Goal: Task Accomplishment & Management: Manage account settings

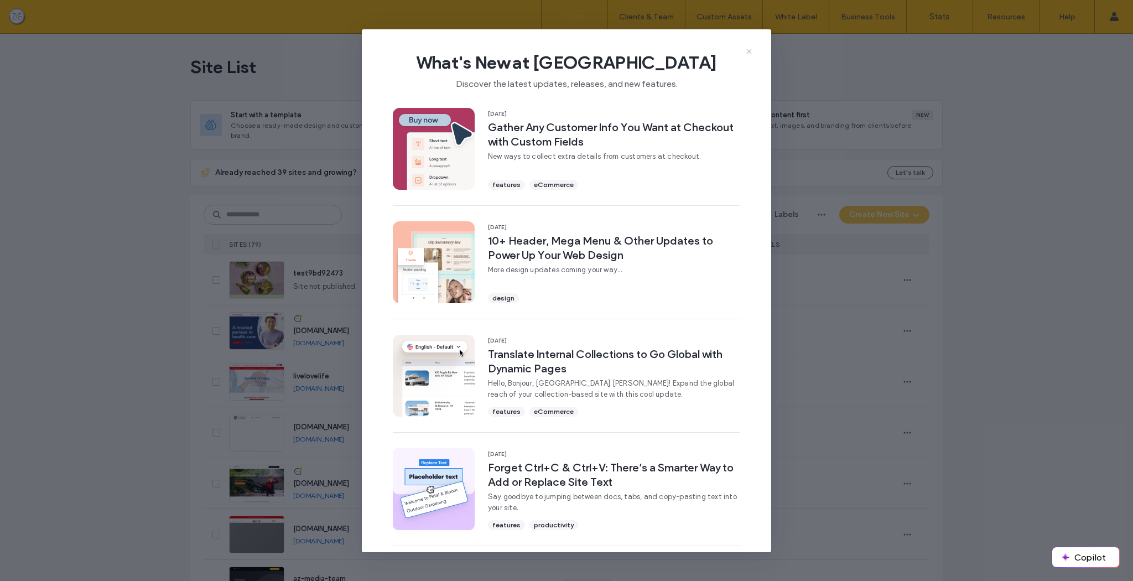
click at [748, 50] on use at bounding box center [748, 51] width 5 height 5
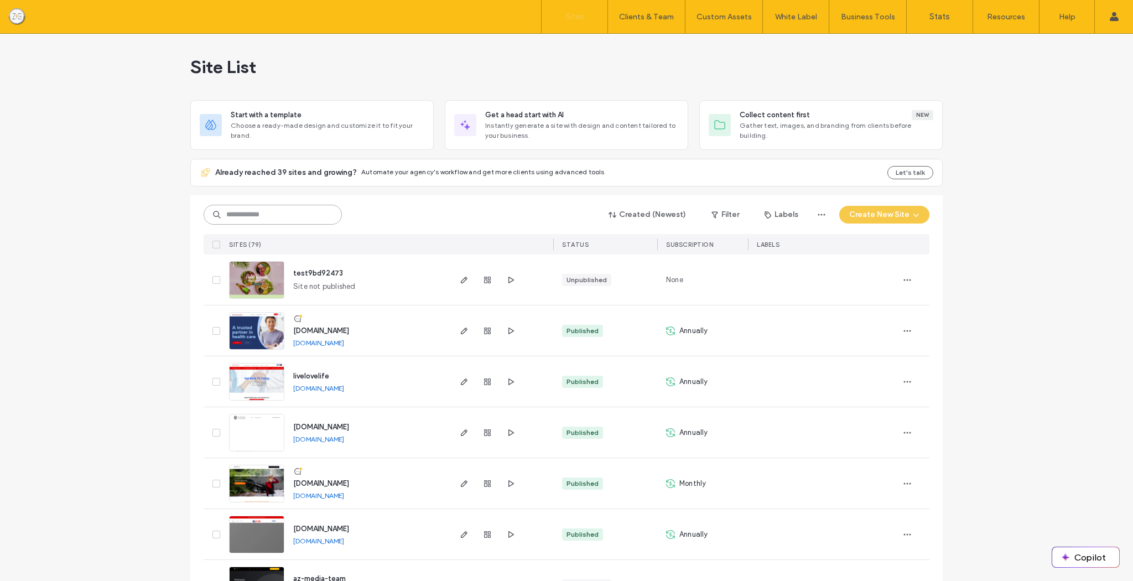
click at [272, 208] on input at bounding box center [273, 215] width 138 height 20
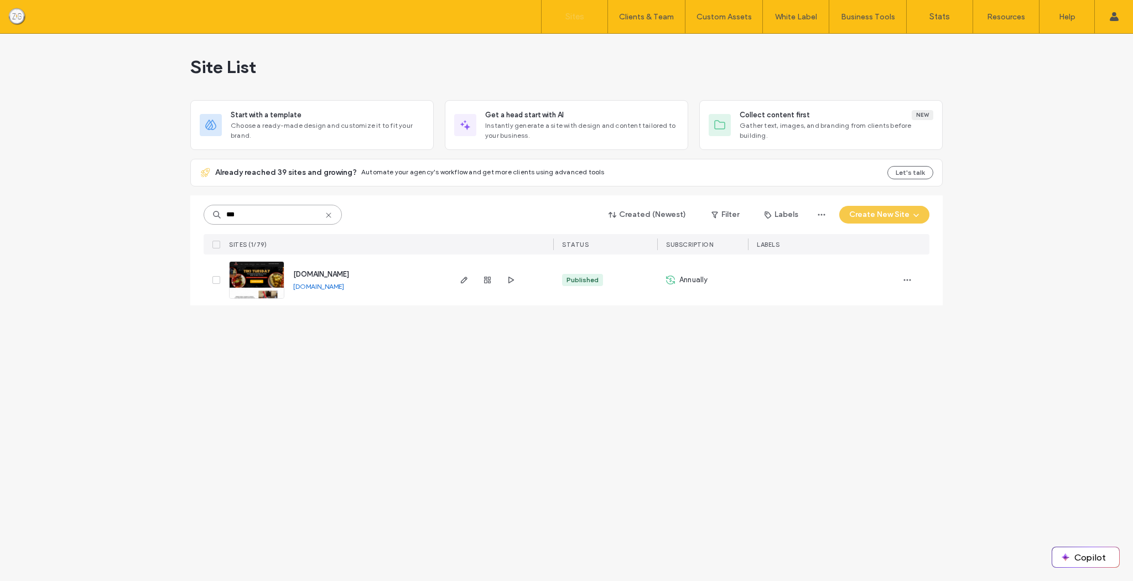
type input "***"
click at [279, 283] on img at bounding box center [257, 299] width 54 height 75
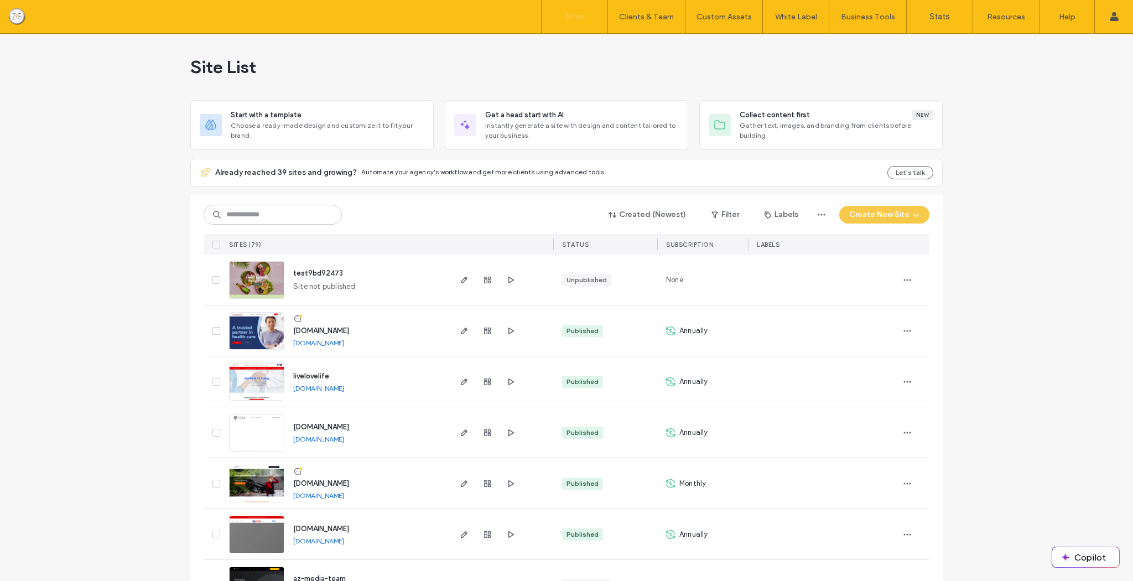
click at [261, 215] on input at bounding box center [273, 215] width 138 height 20
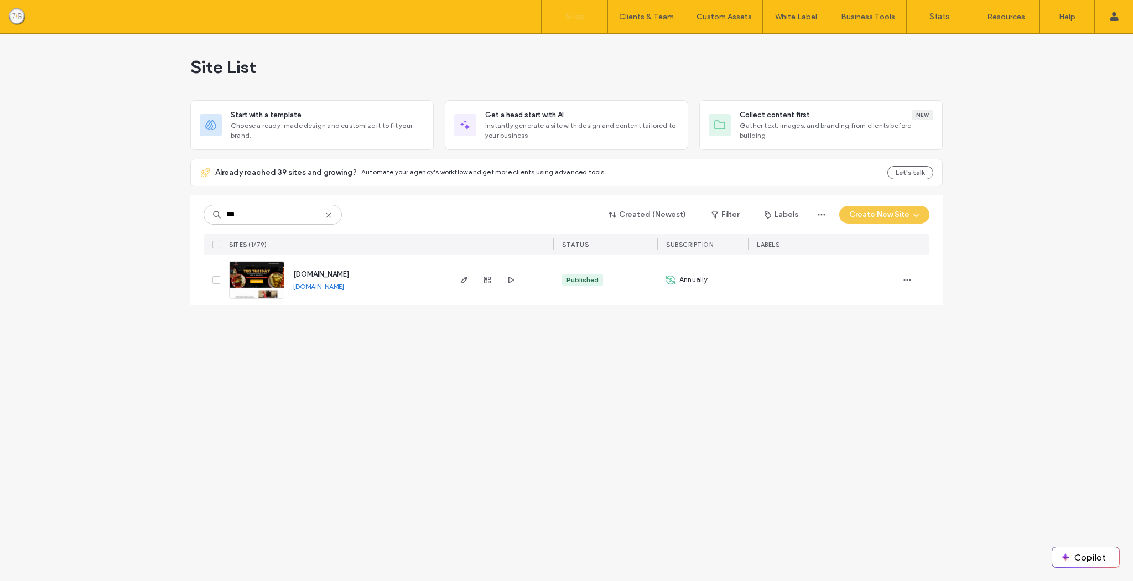
type input "***"
click at [272, 280] on img at bounding box center [257, 299] width 54 height 75
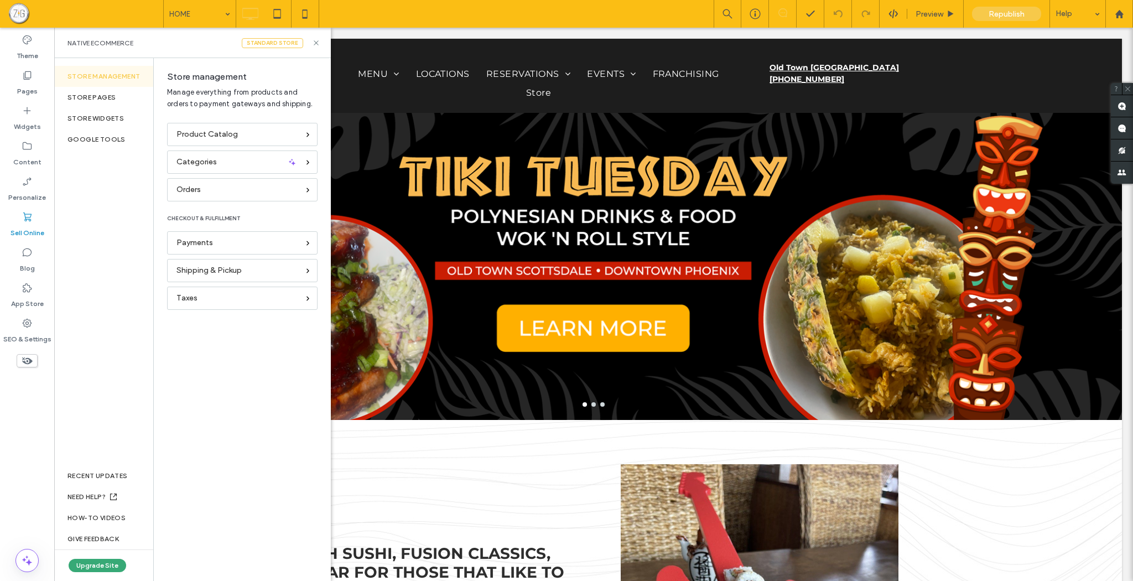
click at [284, 133] on div "Product Catalog" at bounding box center [237, 134] width 122 height 12
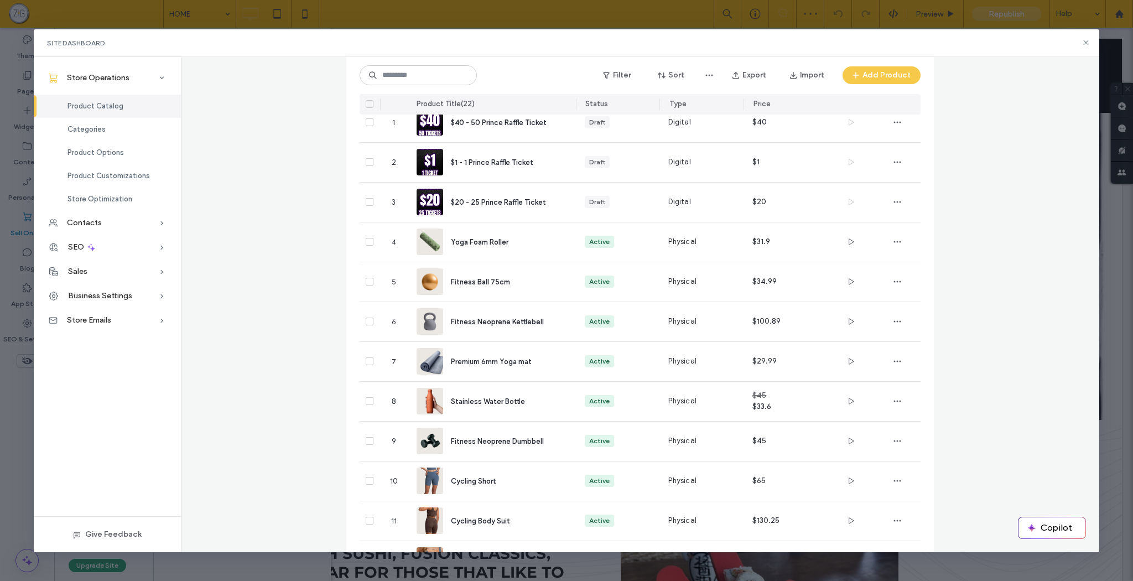
scroll to position [77, 0]
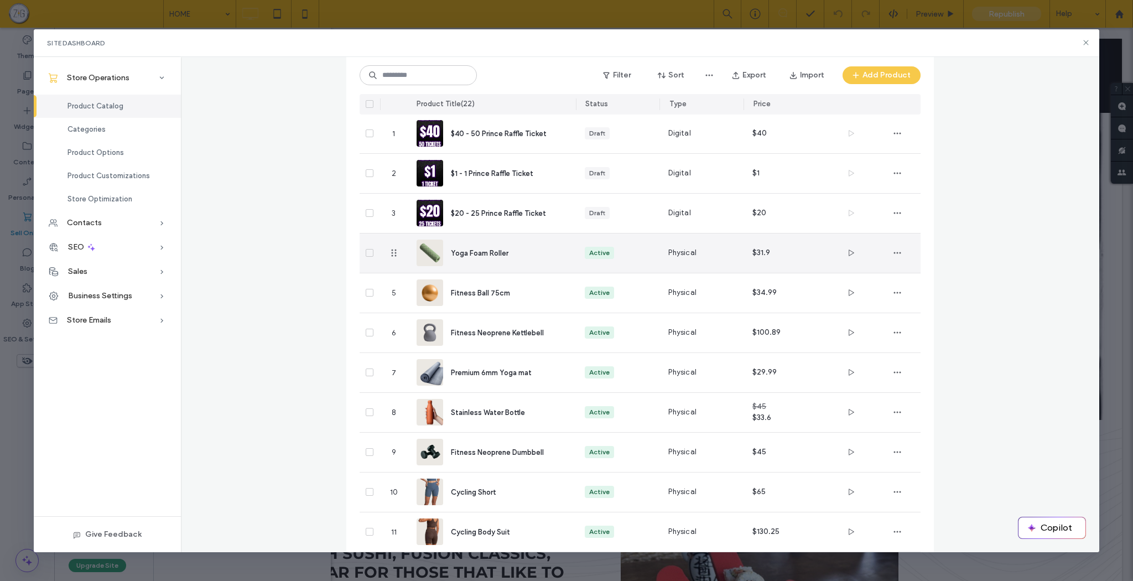
click at [367, 252] on icon at bounding box center [369, 252] width 4 height 3
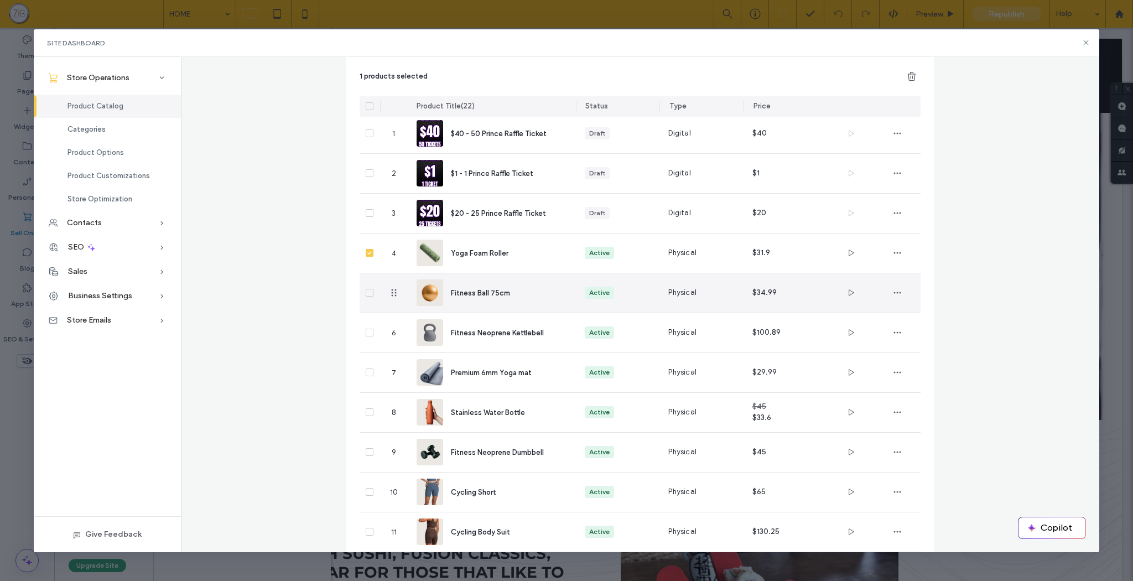
click at [366, 294] on span at bounding box center [370, 293] width 8 height 8
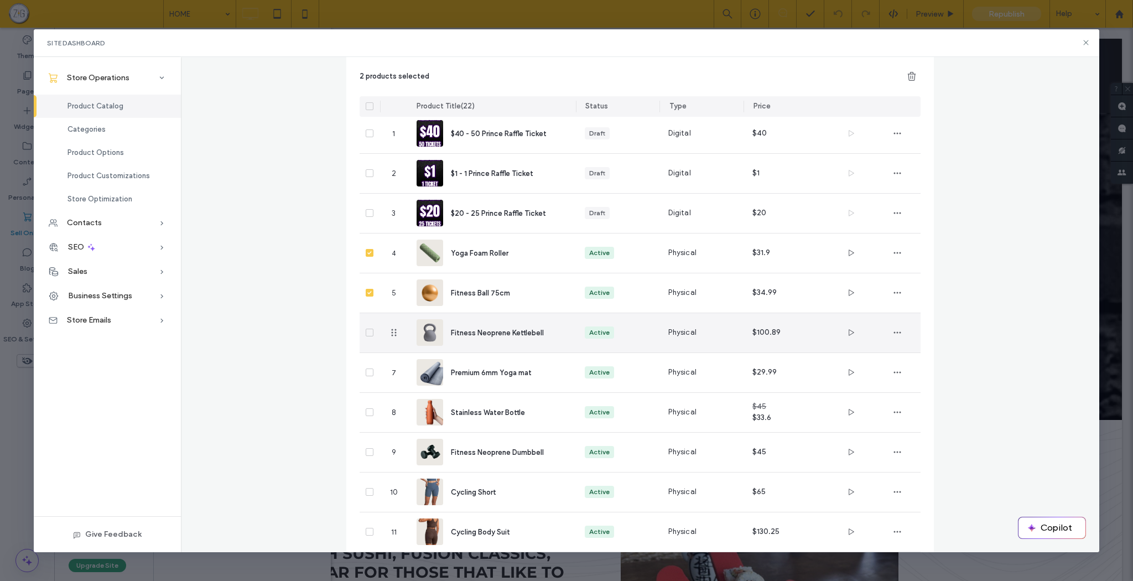
click at [364, 336] on div at bounding box center [370, 332] width 20 height 39
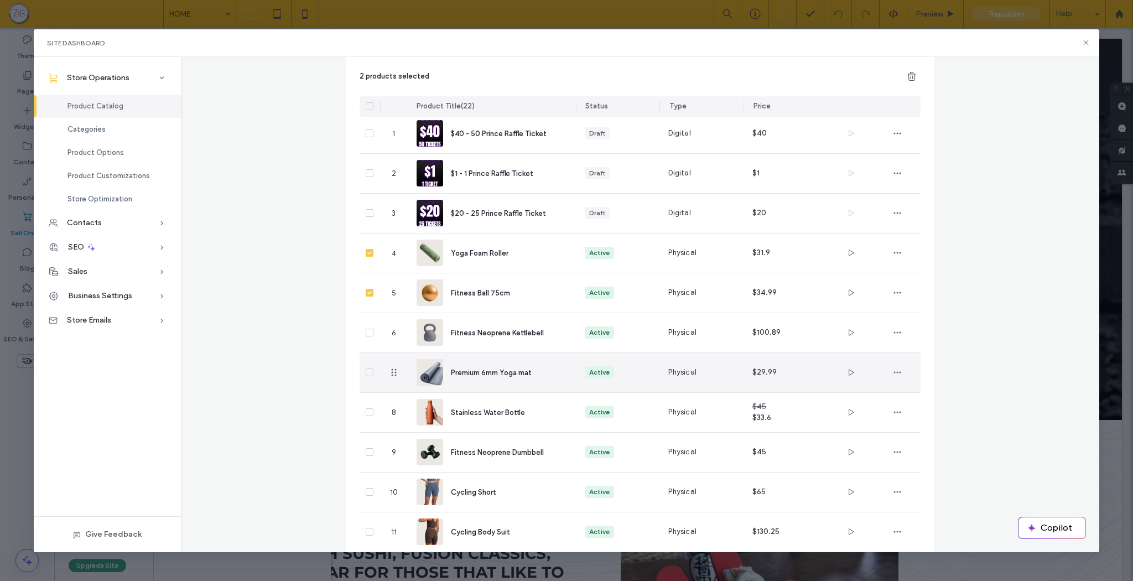
click at [366, 376] on span at bounding box center [370, 372] width 8 height 8
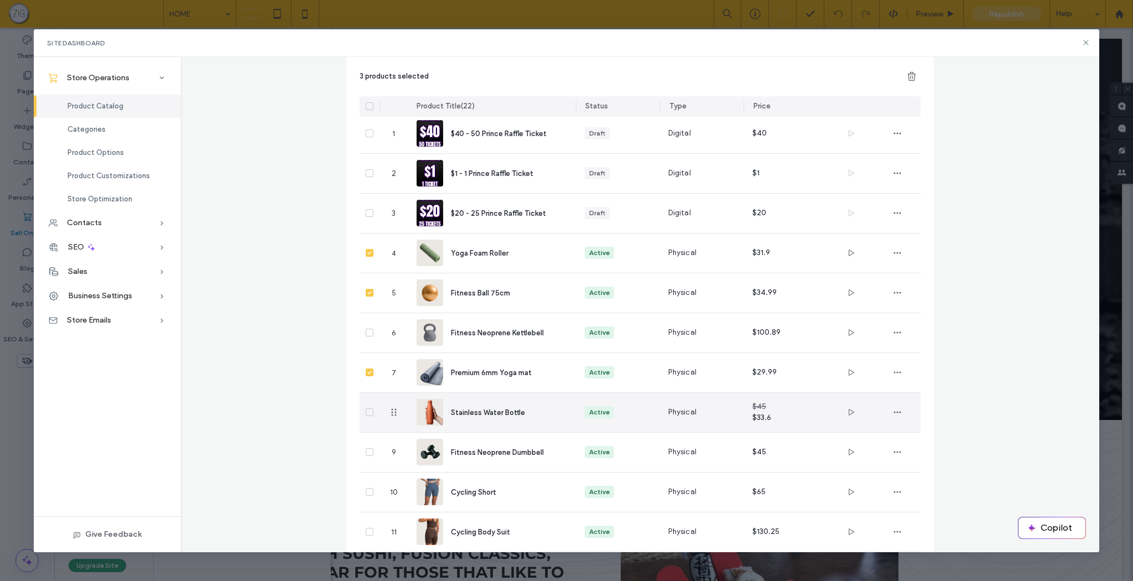
click at [369, 412] on span at bounding box center [370, 412] width 8 height 8
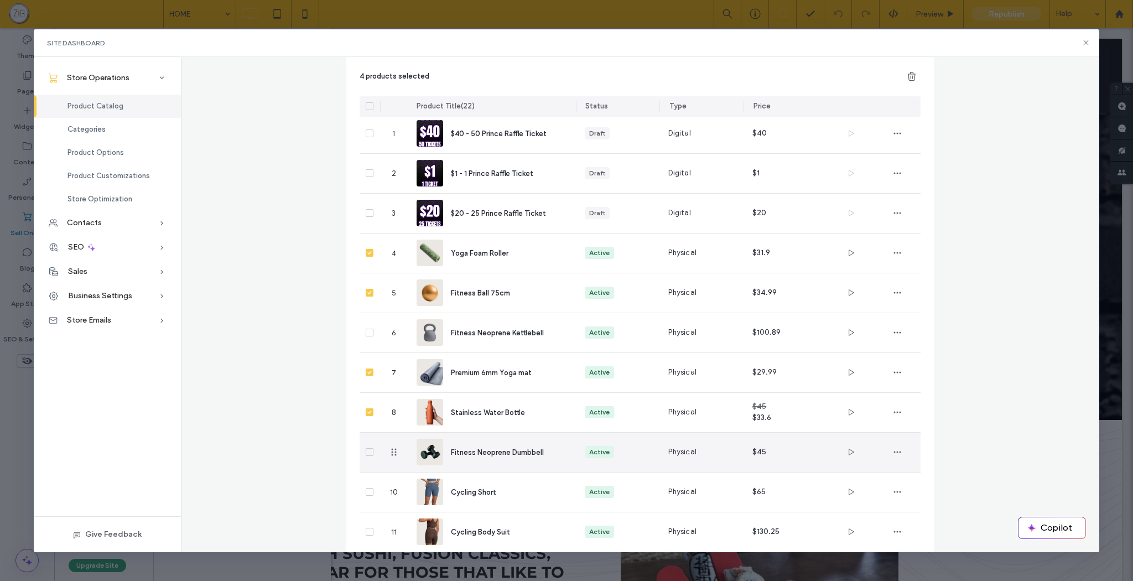
click at [367, 454] on span at bounding box center [370, 452] width 8 height 8
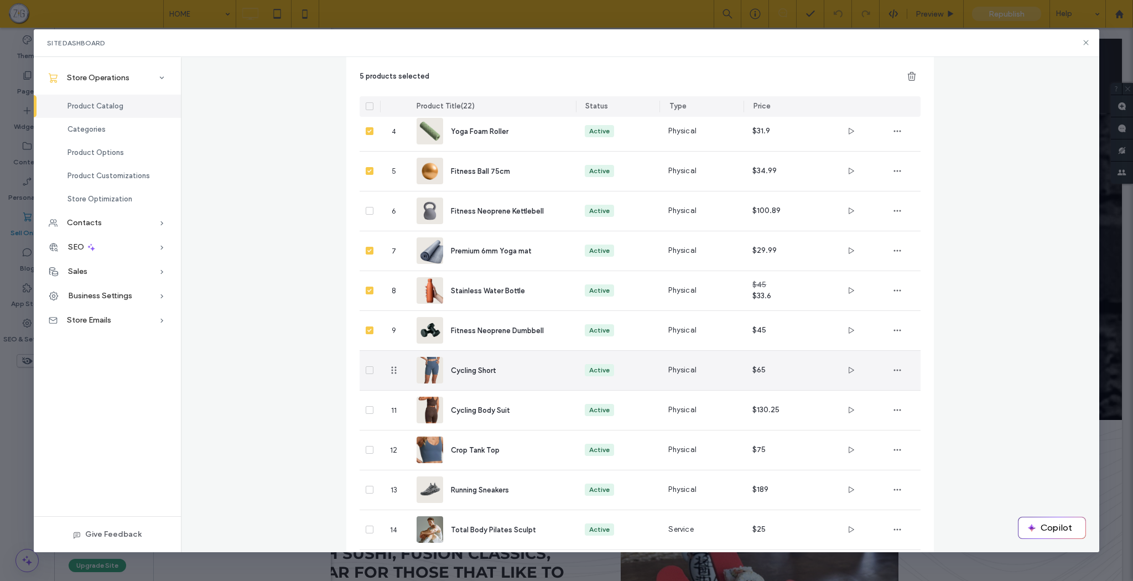
scroll to position [212, 0]
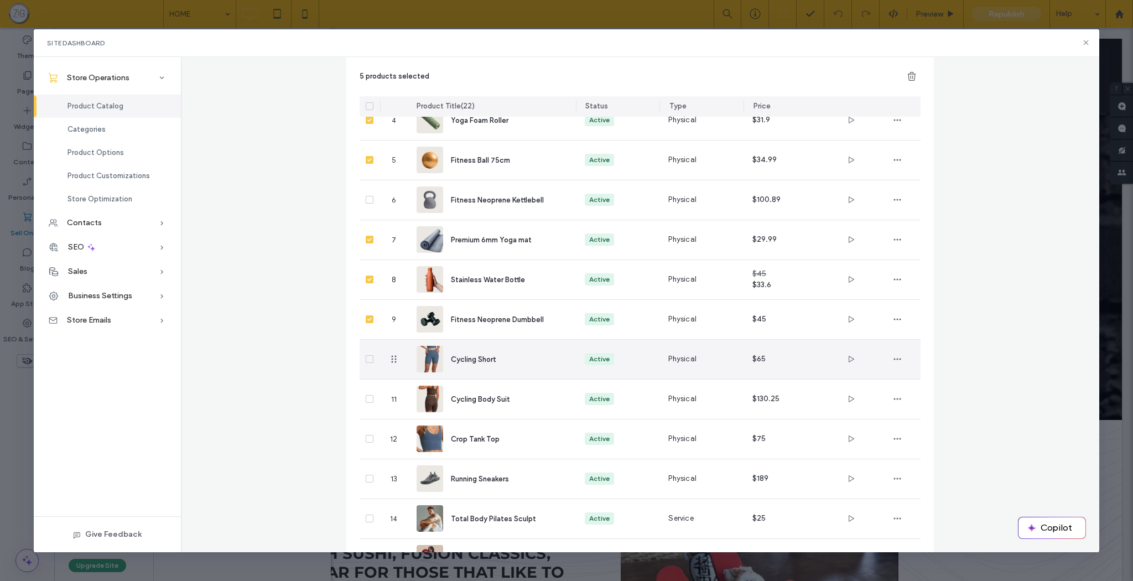
click at [369, 359] on span at bounding box center [370, 359] width 8 height 8
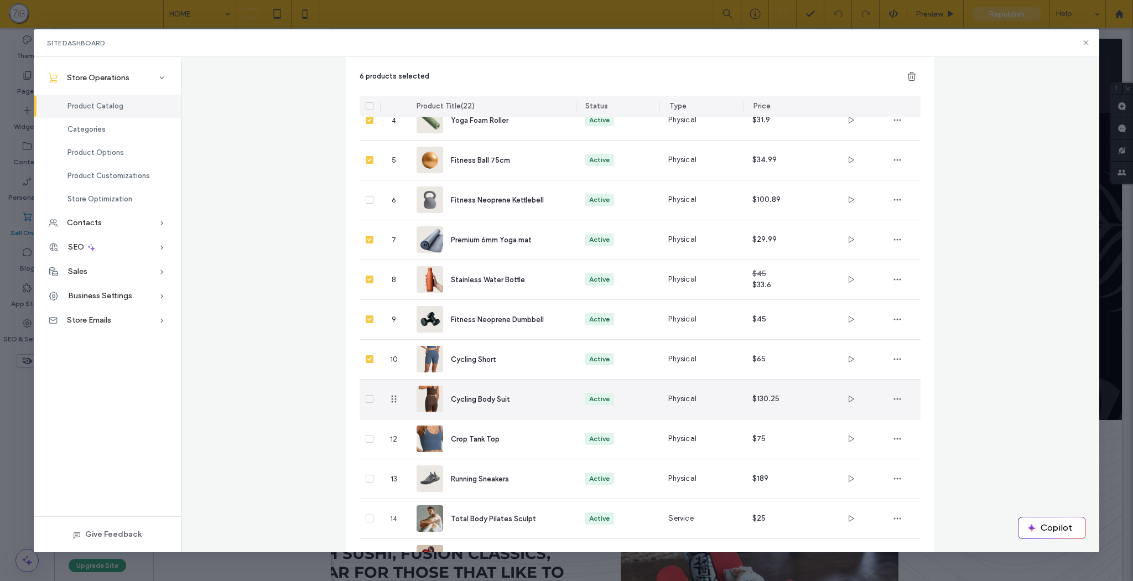
click at [367, 398] on icon at bounding box center [369, 398] width 4 height 3
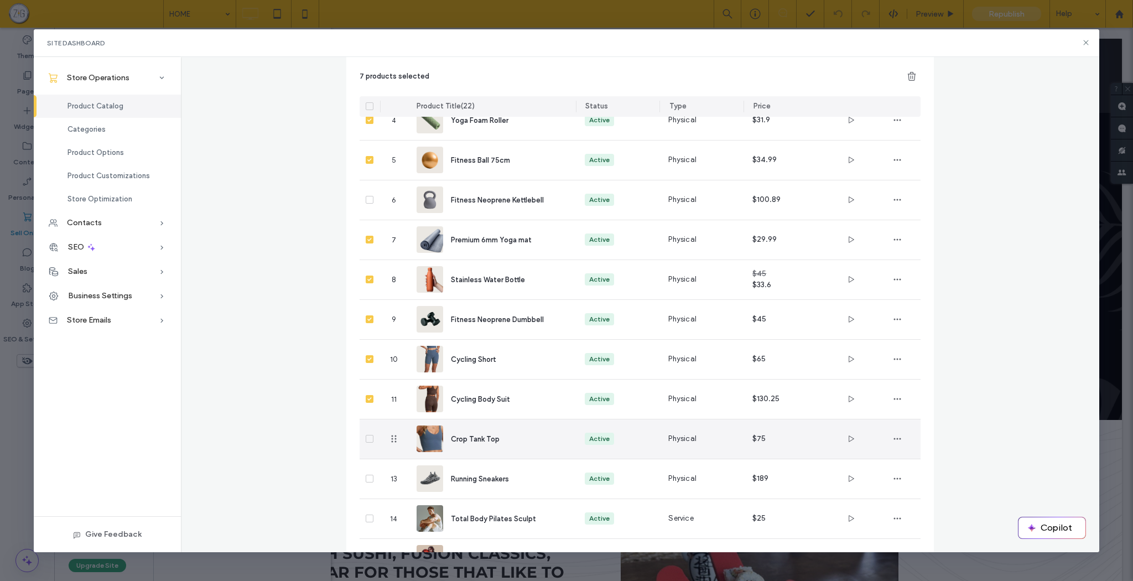
click at [368, 440] on icon at bounding box center [370, 438] width 4 height 3
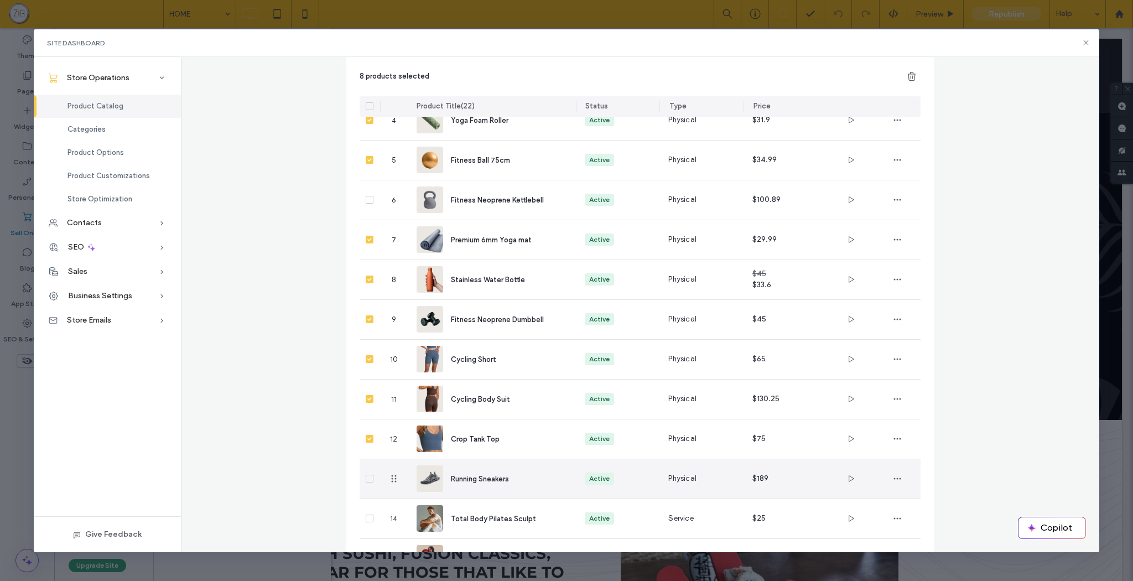
click at [366, 477] on span at bounding box center [370, 479] width 8 height 8
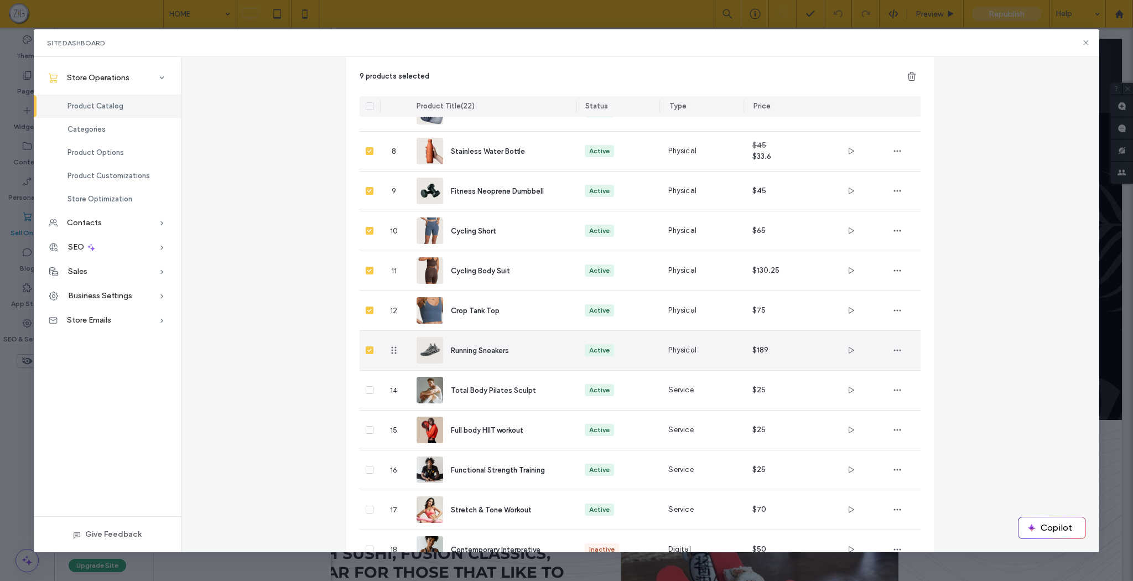
scroll to position [390, 0]
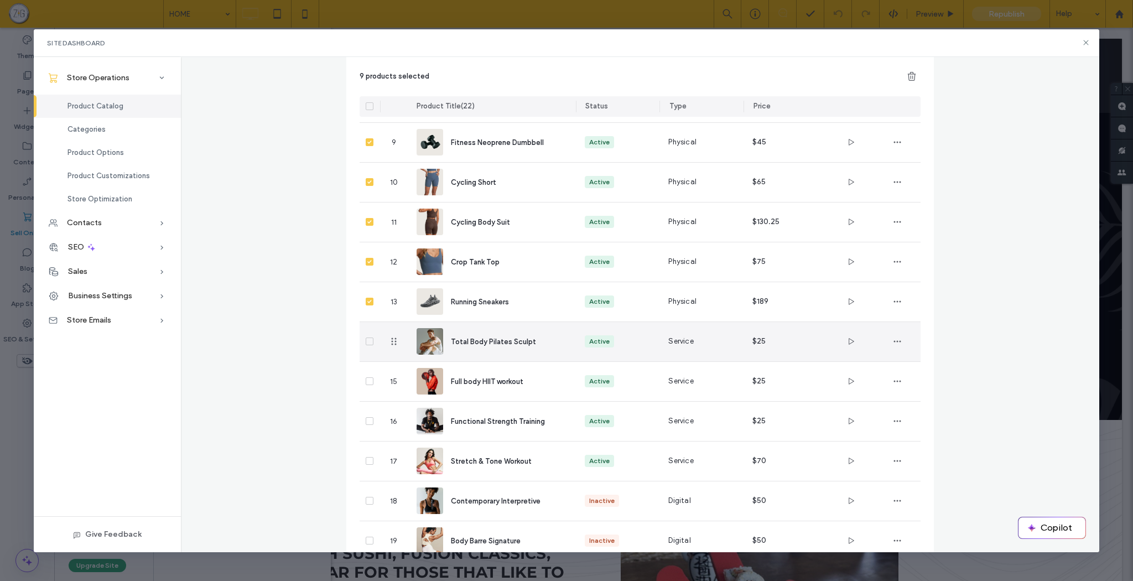
click at [368, 341] on icon at bounding box center [370, 341] width 4 height 3
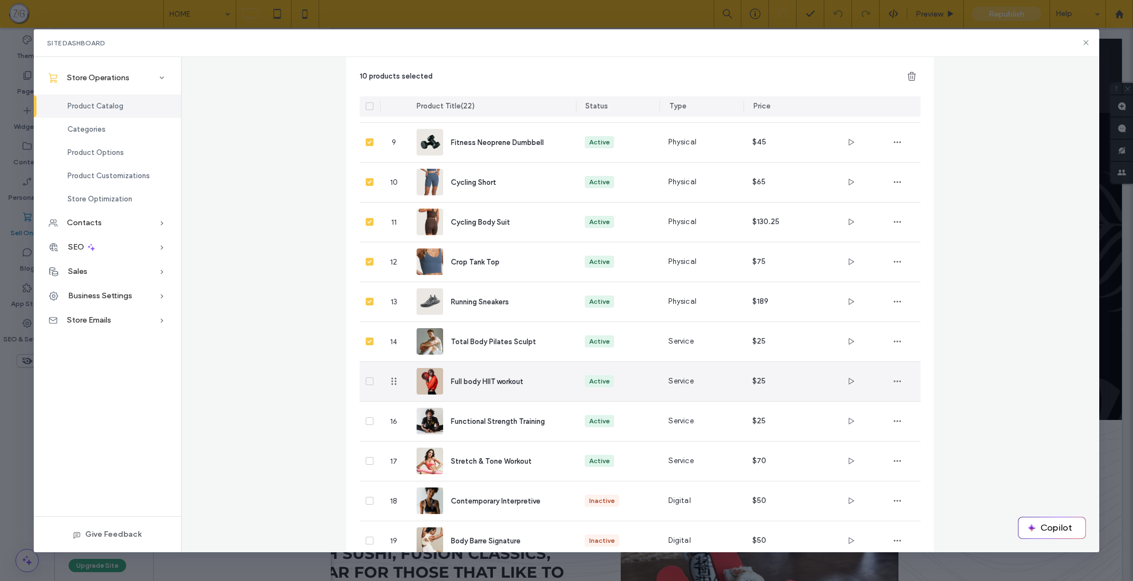
click at [366, 378] on span at bounding box center [370, 381] width 8 height 8
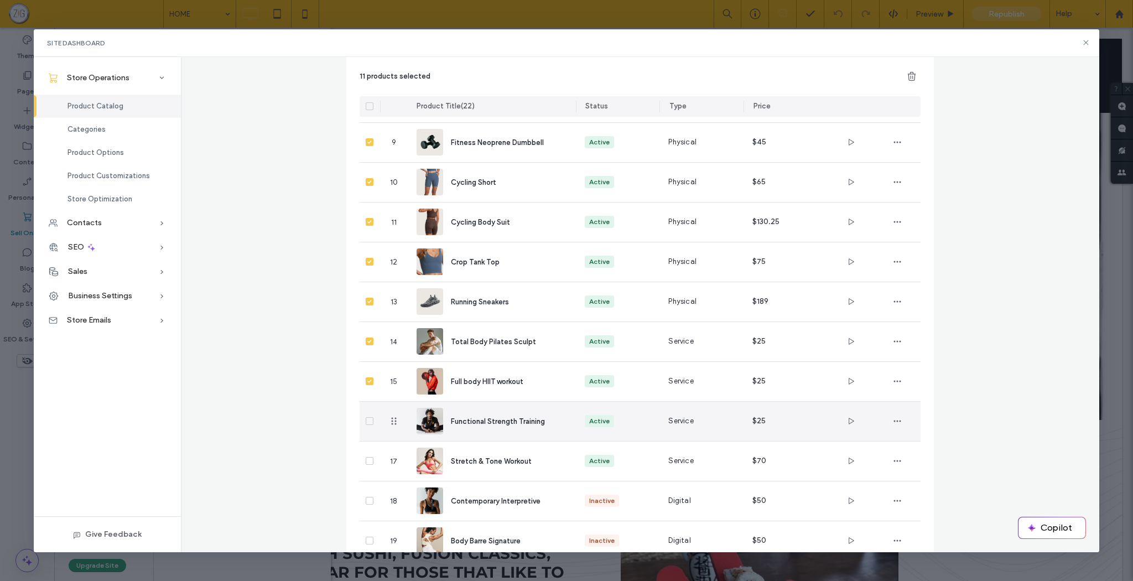
click at [367, 425] on span at bounding box center [370, 421] width 8 height 8
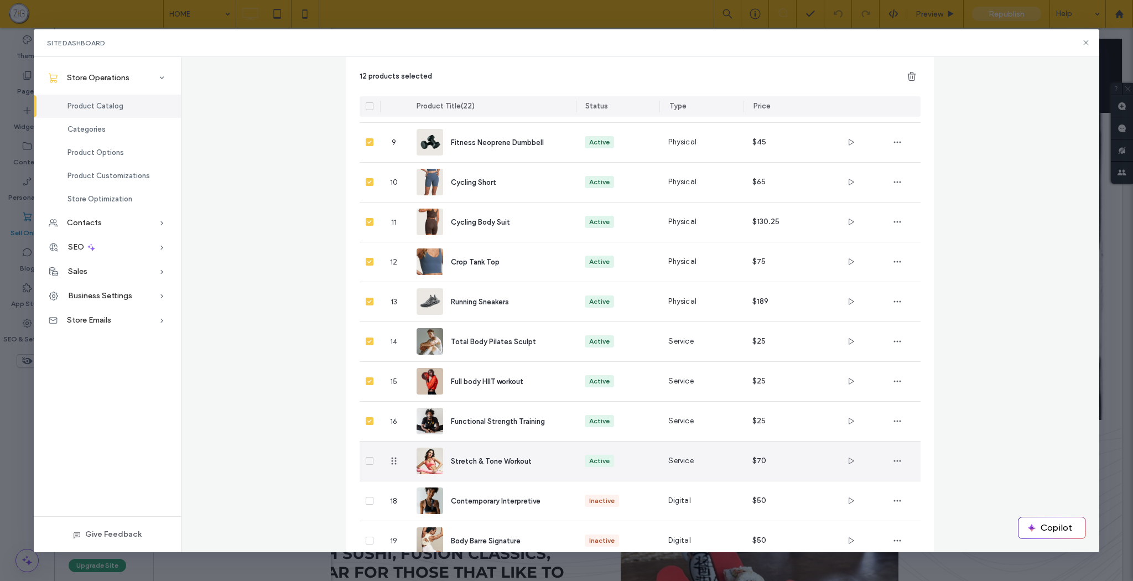
click at [369, 457] on span at bounding box center [370, 461] width 8 height 8
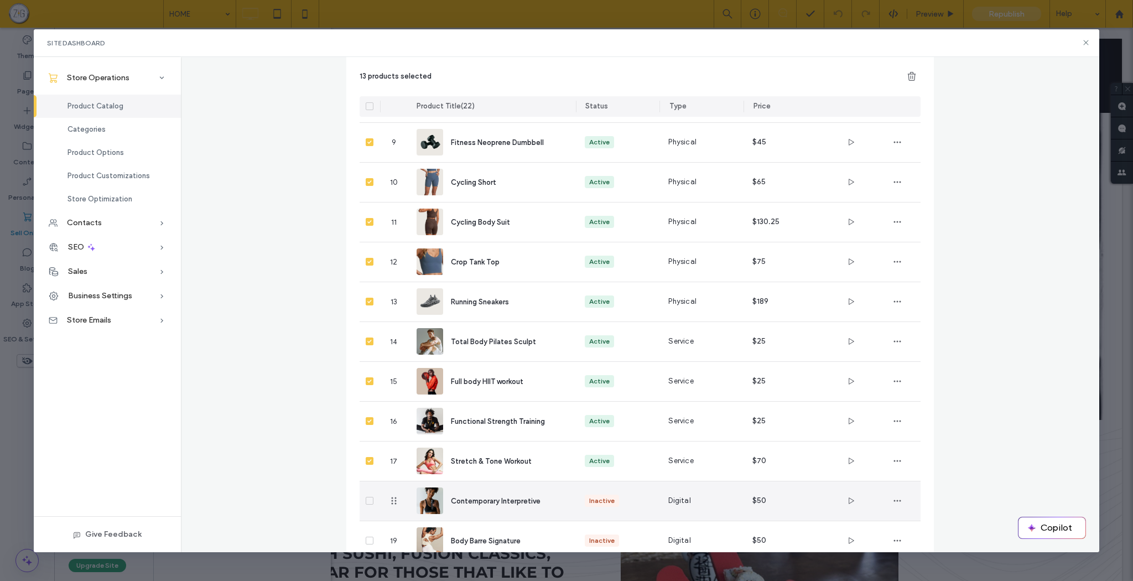
click at [368, 501] on icon at bounding box center [370, 500] width 4 height 3
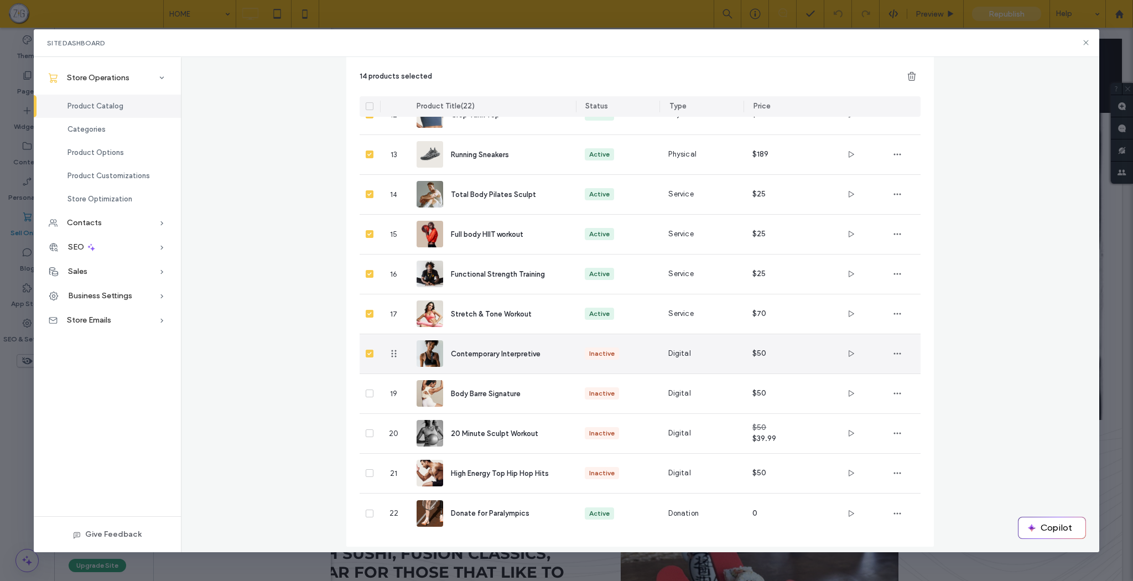
scroll to position [544, 0]
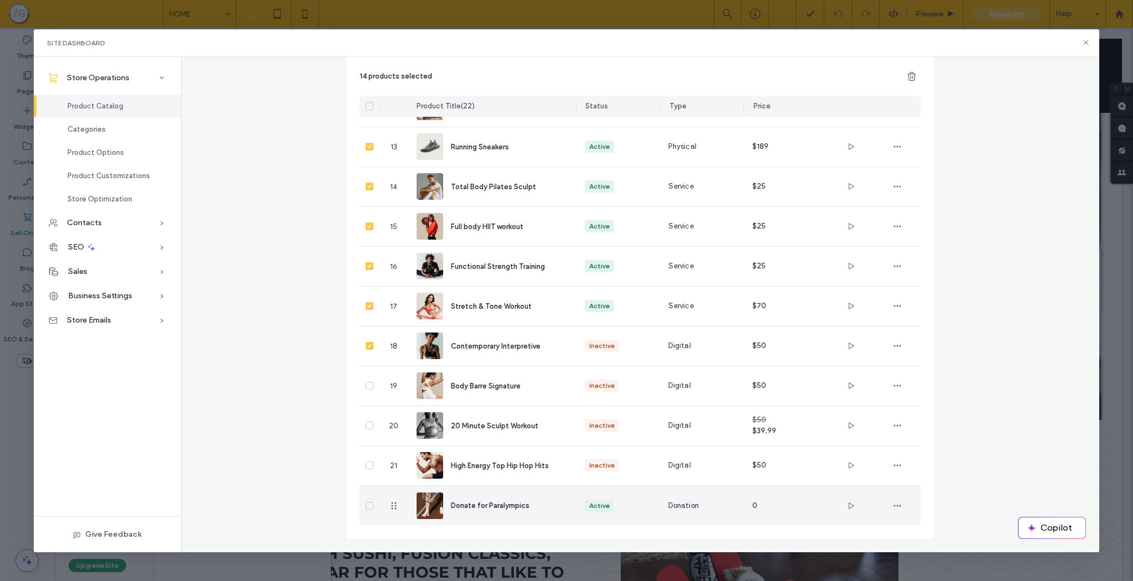
click at [370, 506] on div at bounding box center [370, 506] width 20 height 40
click at [366, 502] on span at bounding box center [370, 506] width 8 height 8
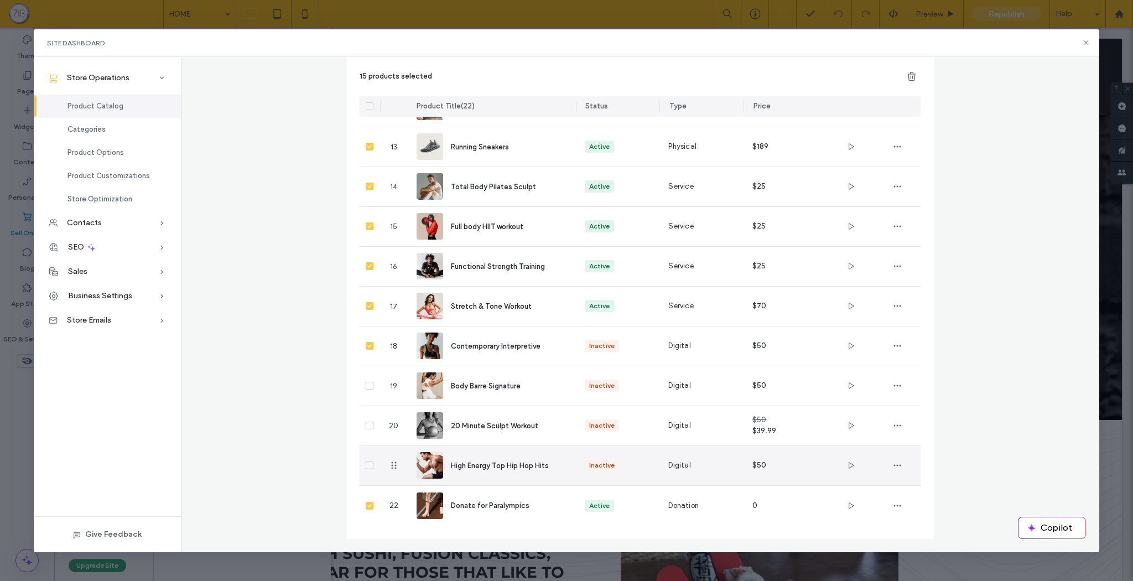
click at [366, 466] on span at bounding box center [370, 465] width 8 height 8
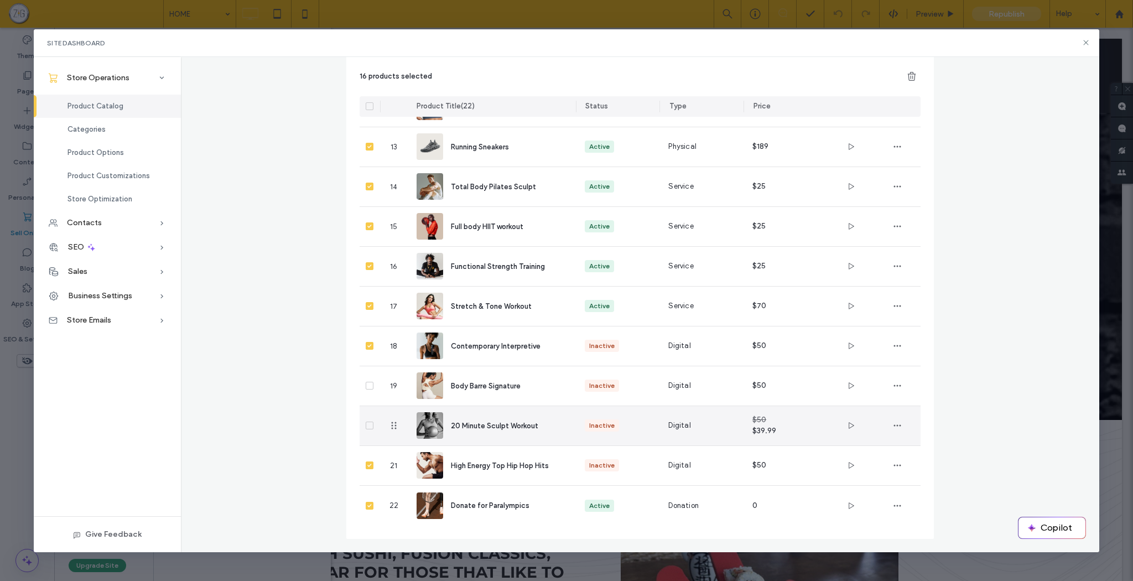
click at [367, 429] on span at bounding box center [370, 426] width 8 height 8
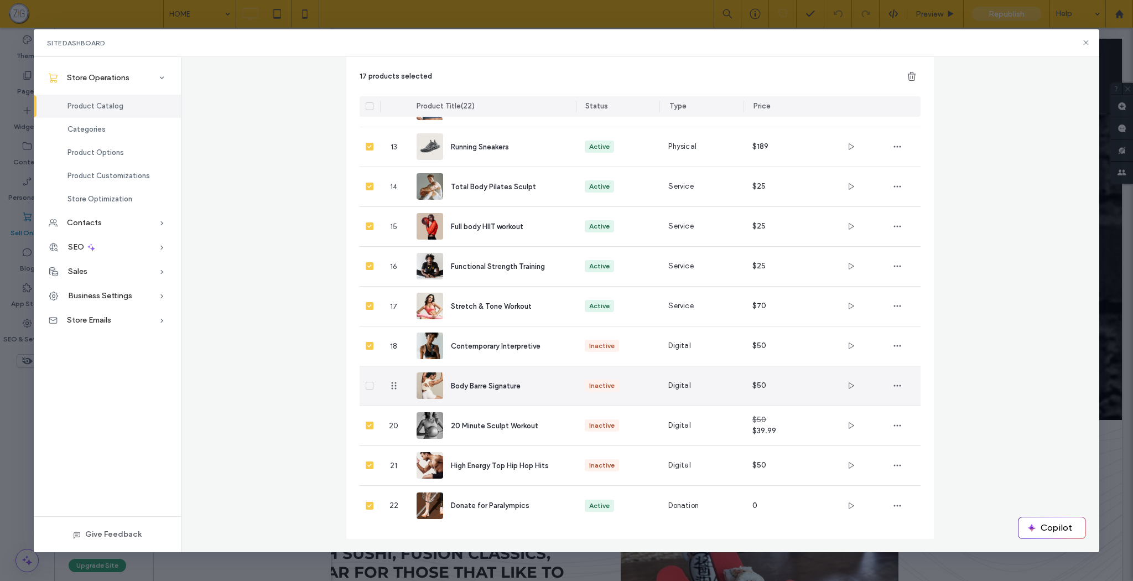
click at [366, 385] on span at bounding box center [370, 386] width 8 height 8
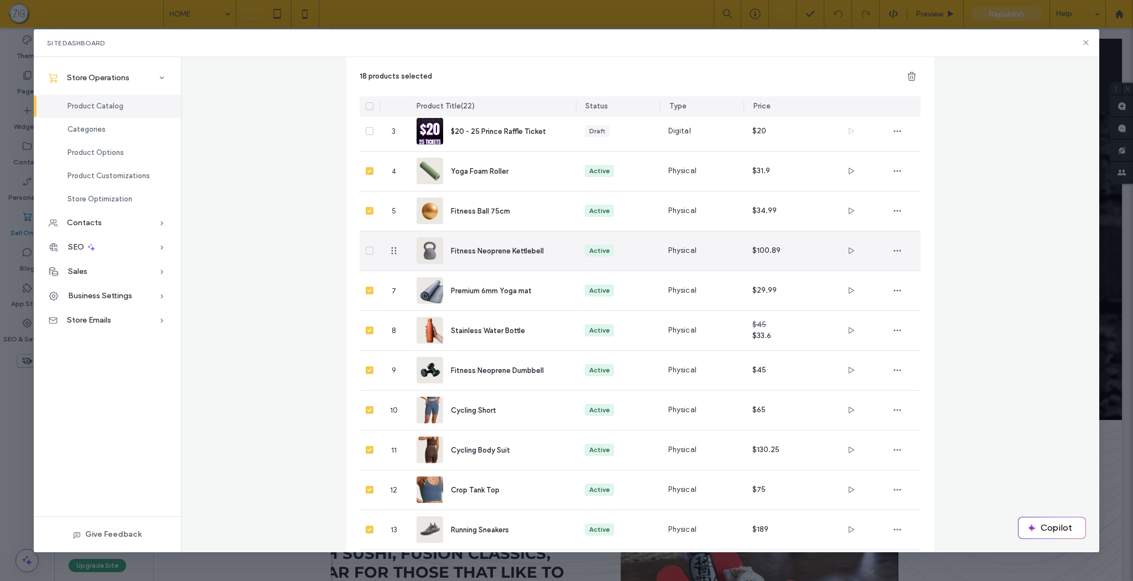
scroll to position [0, 0]
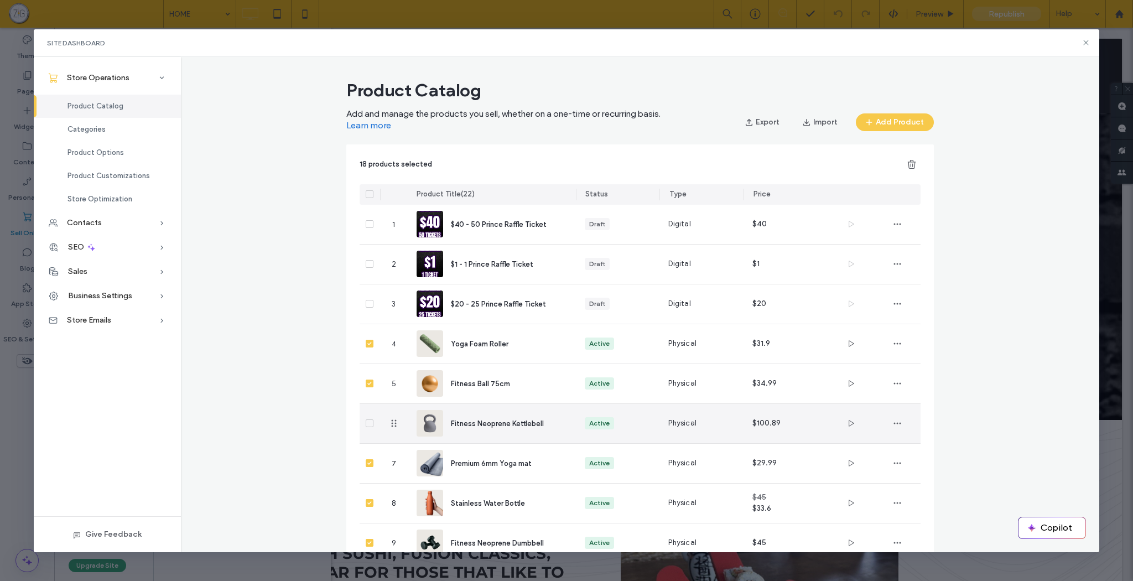
click at [367, 424] on icon at bounding box center [369, 423] width 4 height 3
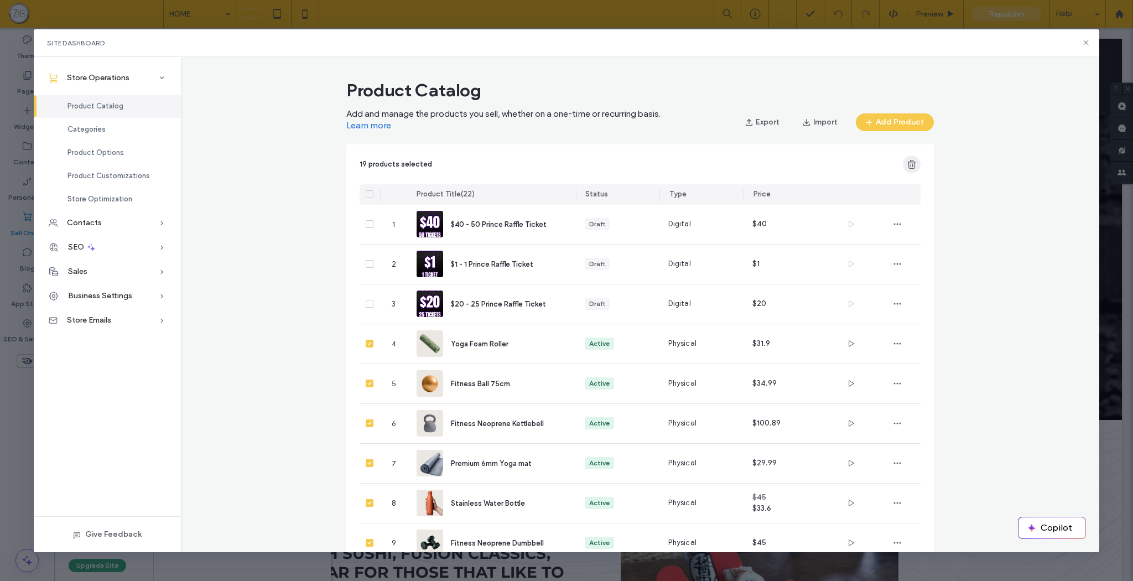
click at [908, 162] on use "button" at bounding box center [912, 163] width 8 height 9
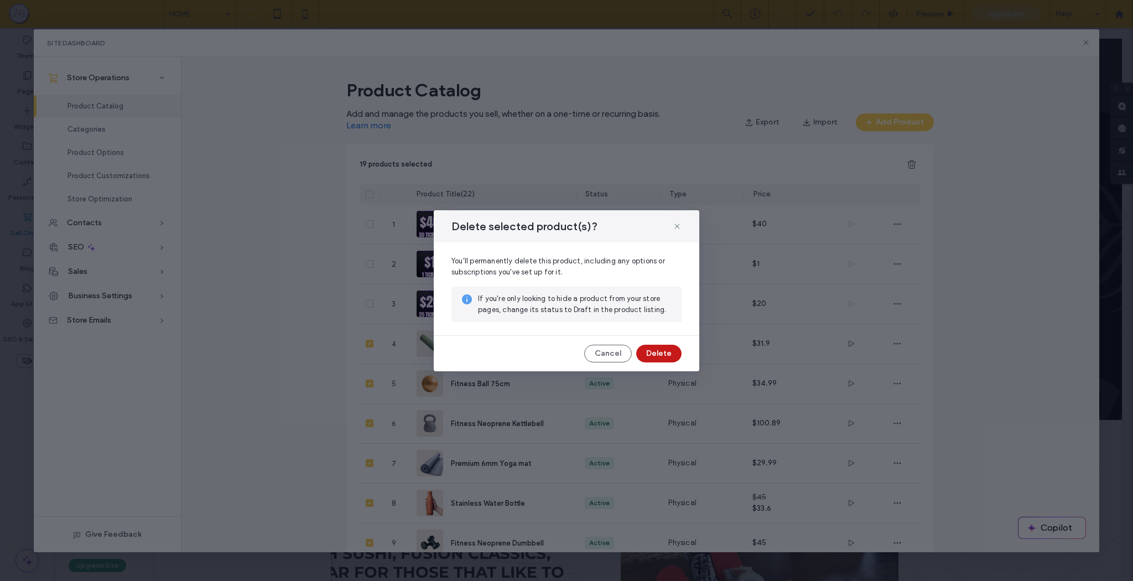
click at [657, 356] on button "Delete" at bounding box center [658, 354] width 45 height 18
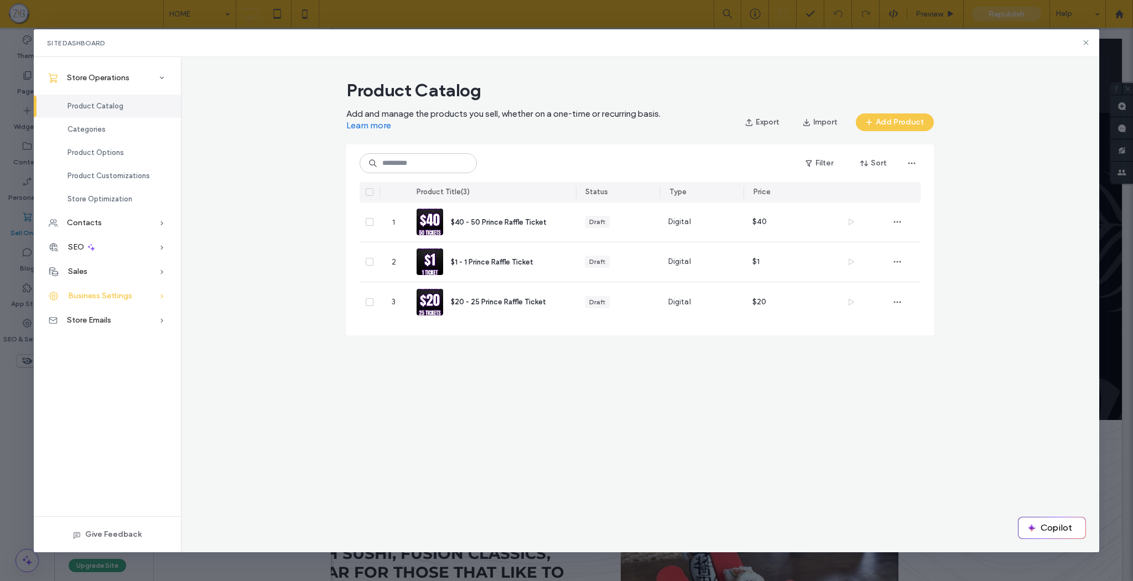
click at [131, 295] on span "Business Settings" at bounding box center [100, 295] width 64 height 9
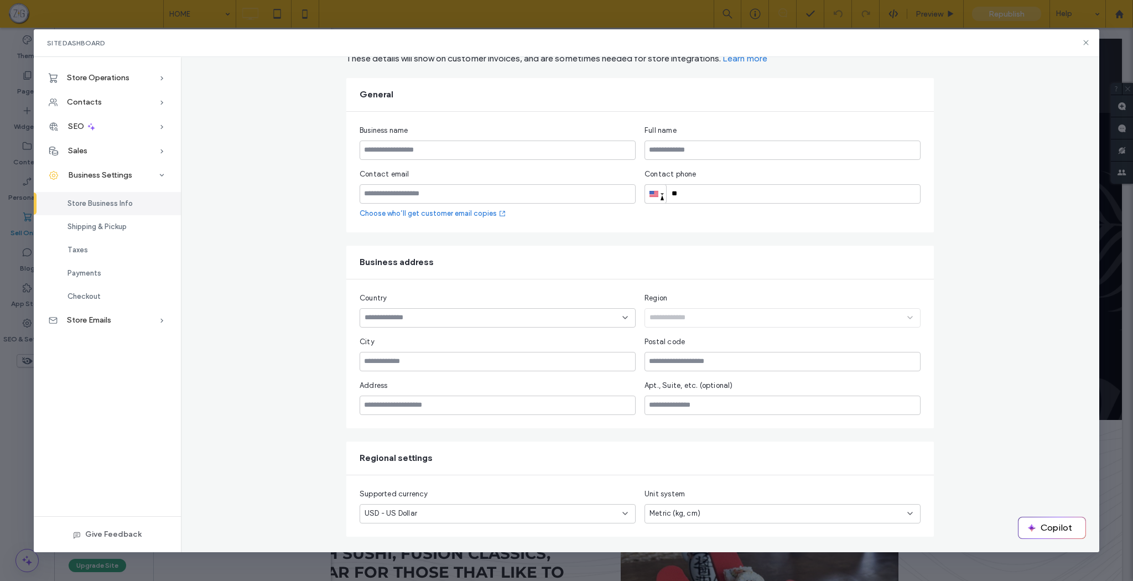
scroll to position [57, 0]
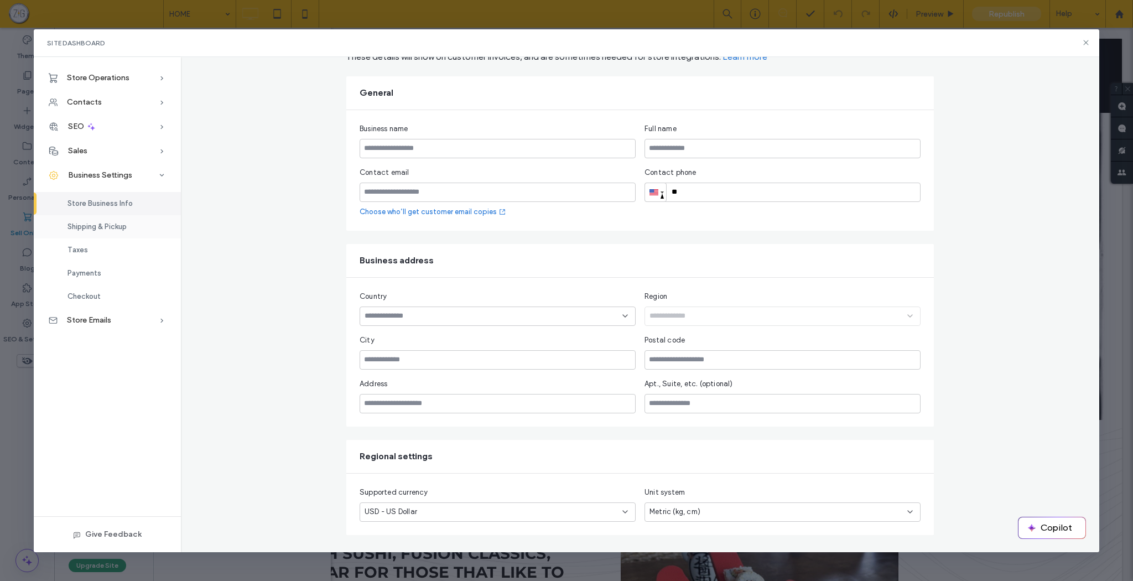
click at [111, 226] on span "Shipping & Pickup" at bounding box center [96, 226] width 59 height 8
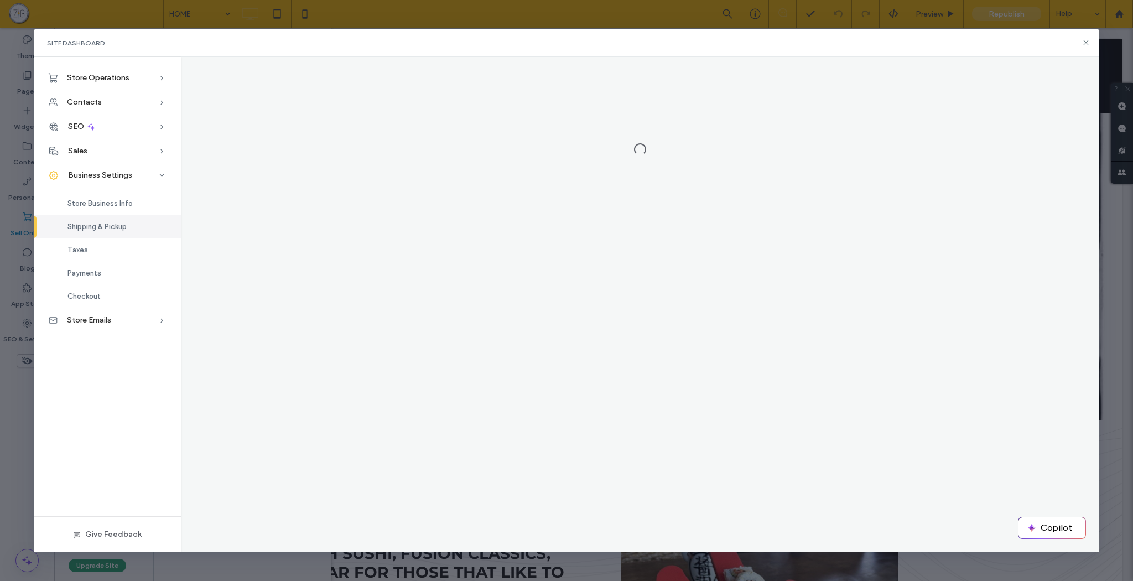
scroll to position [0, 0]
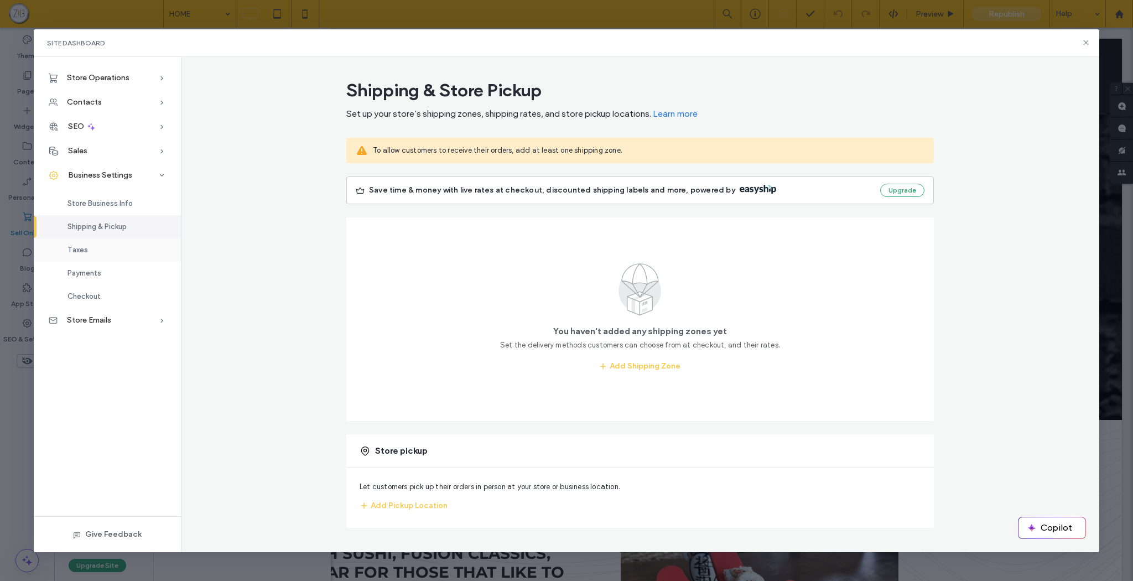
click at [108, 248] on div "Taxes" at bounding box center [107, 249] width 147 height 23
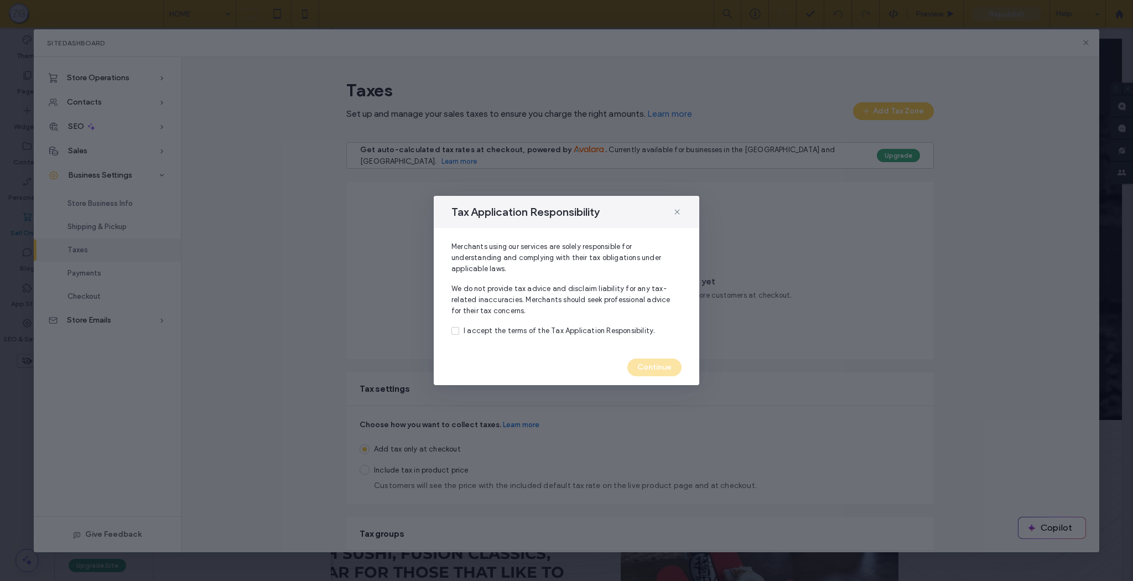
click at [459, 335] on label "I accept the terms of the Tax Application Responsibility." at bounding box center [566, 330] width 230 height 11
click at [654, 368] on button "Continue" at bounding box center [654, 368] width 54 height 18
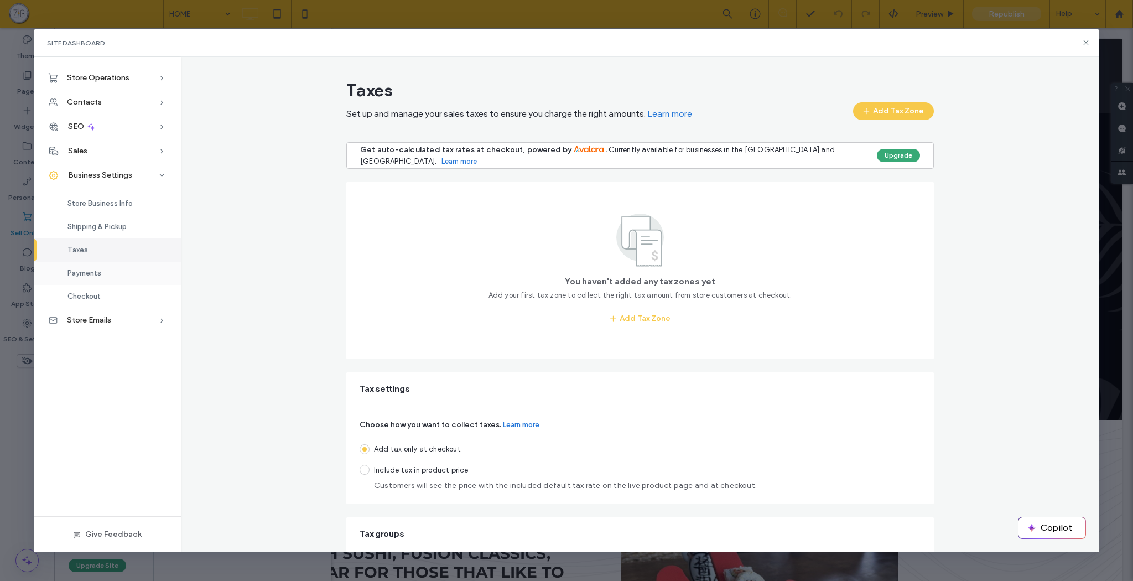
click at [97, 275] on span "Payments" at bounding box center [84, 273] width 34 height 8
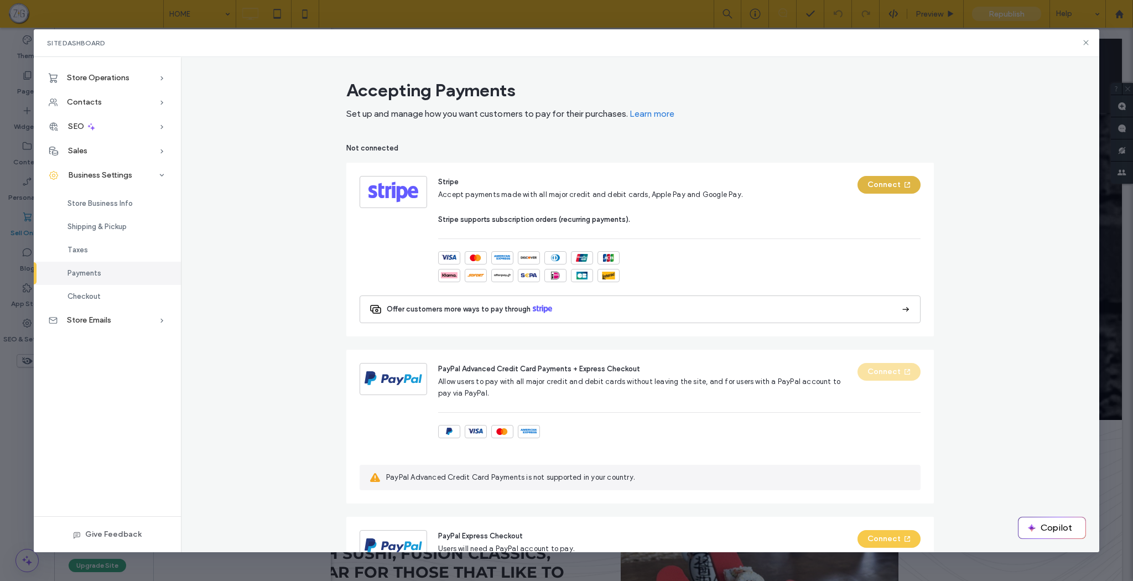
click at [883, 185] on button "Connect" at bounding box center [889, 185] width 63 height 18
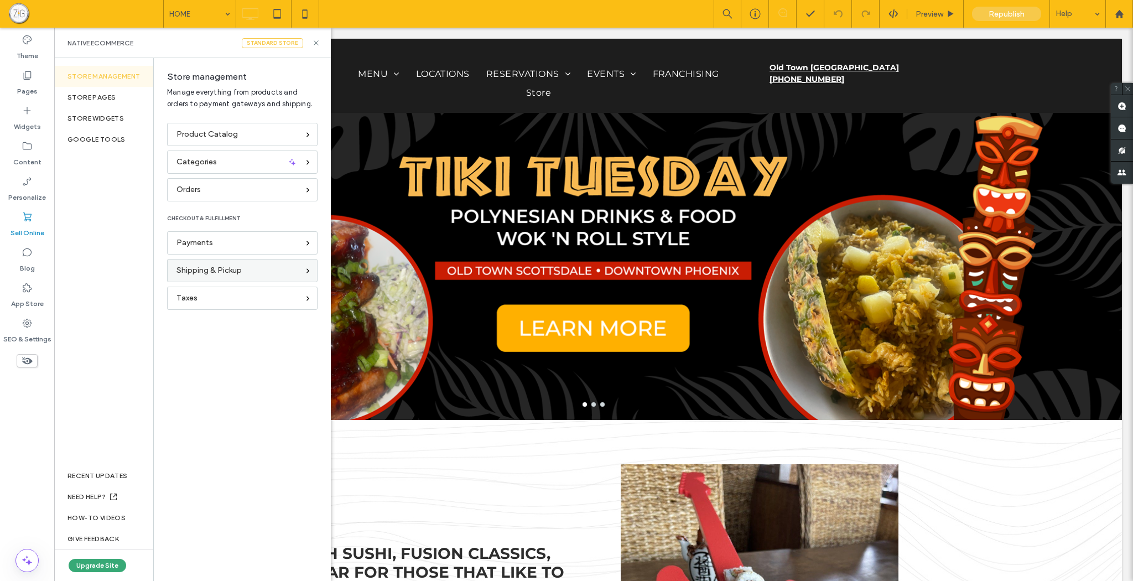
click at [294, 274] on div "Shipping & Pickup" at bounding box center [237, 270] width 122 height 12
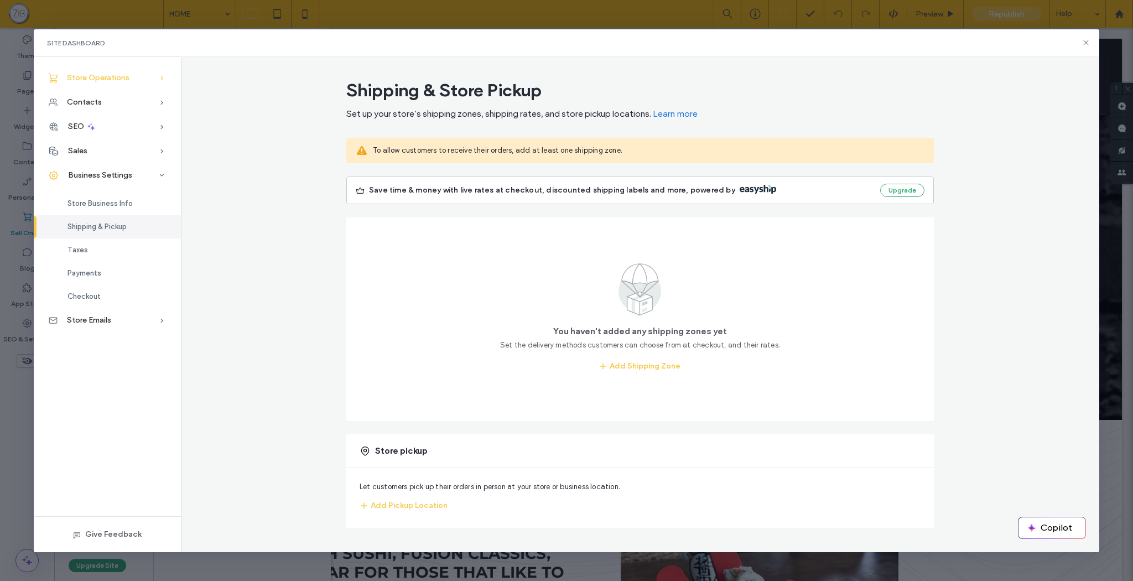
click at [155, 80] on div "Store Operations" at bounding box center [107, 78] width 147 height 24
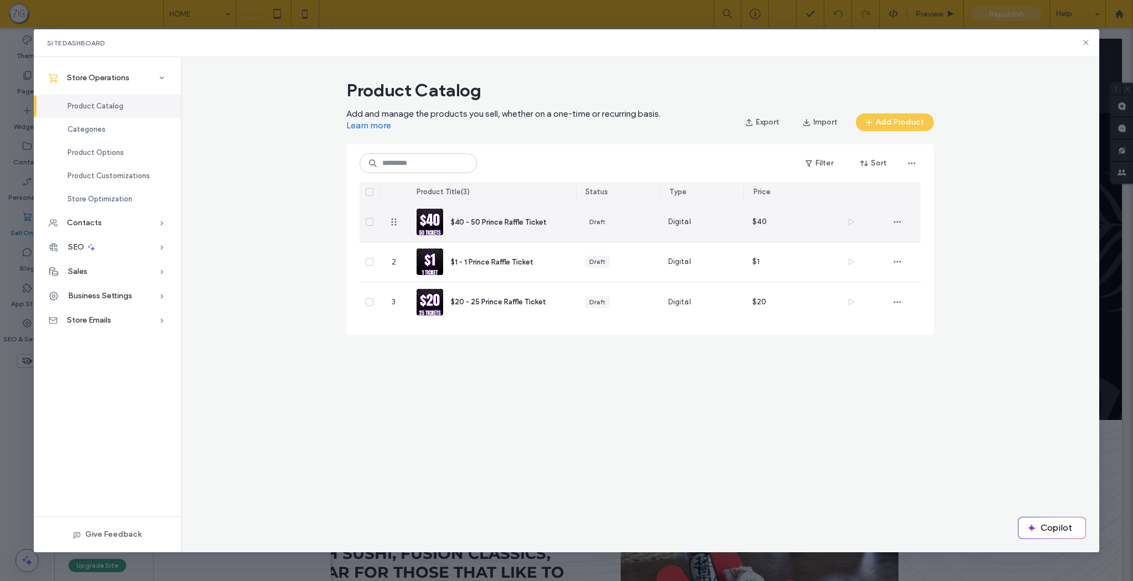
click at [516, 222] on span "$40 - 50 Prince Raffle Ticket" at bounding box center [499, 222] width 96 height 8
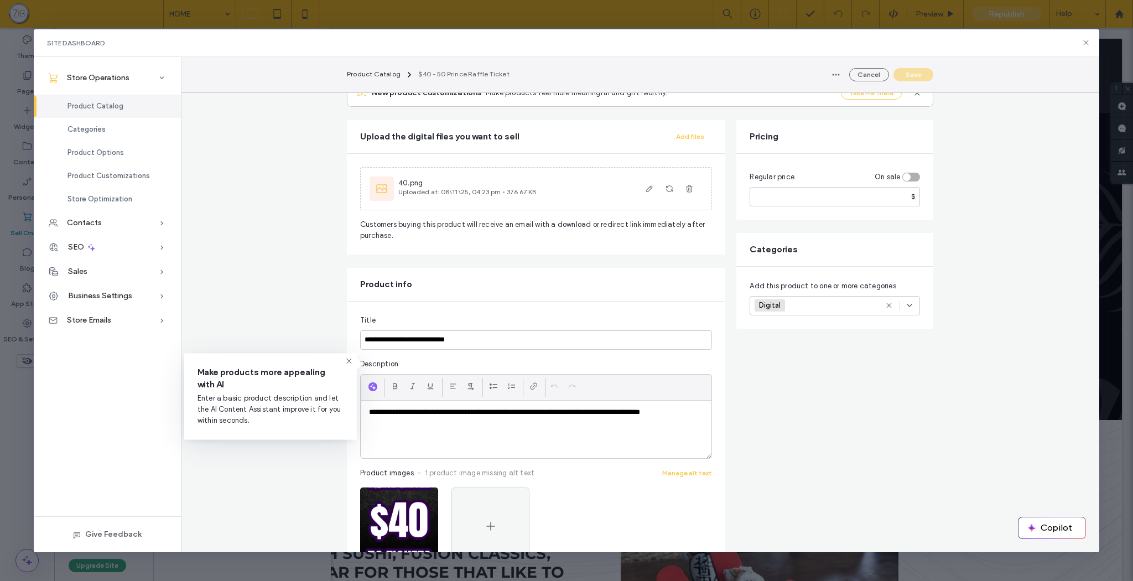
scroll to position [133, 0]
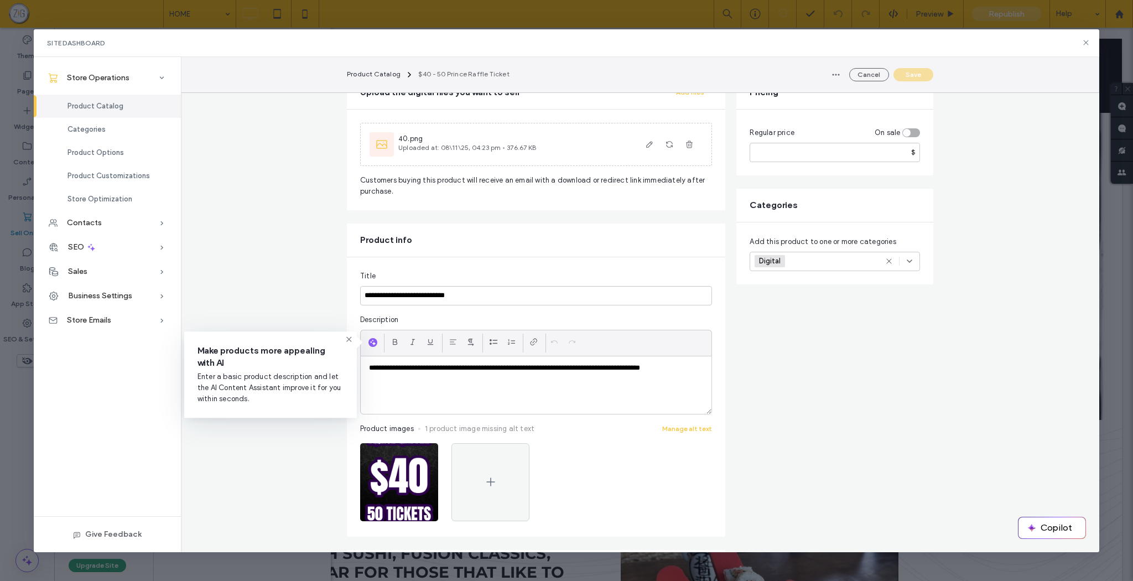
click at [347, 340] on icon at bounding box center [349, 339] width 9 height 9
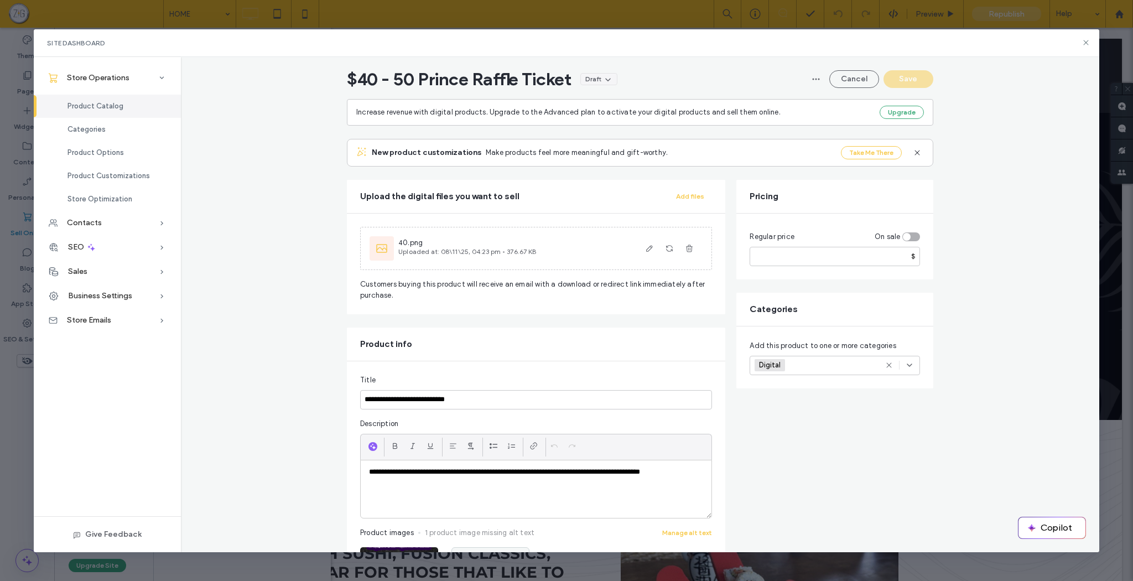
scroll to position [13, 0]
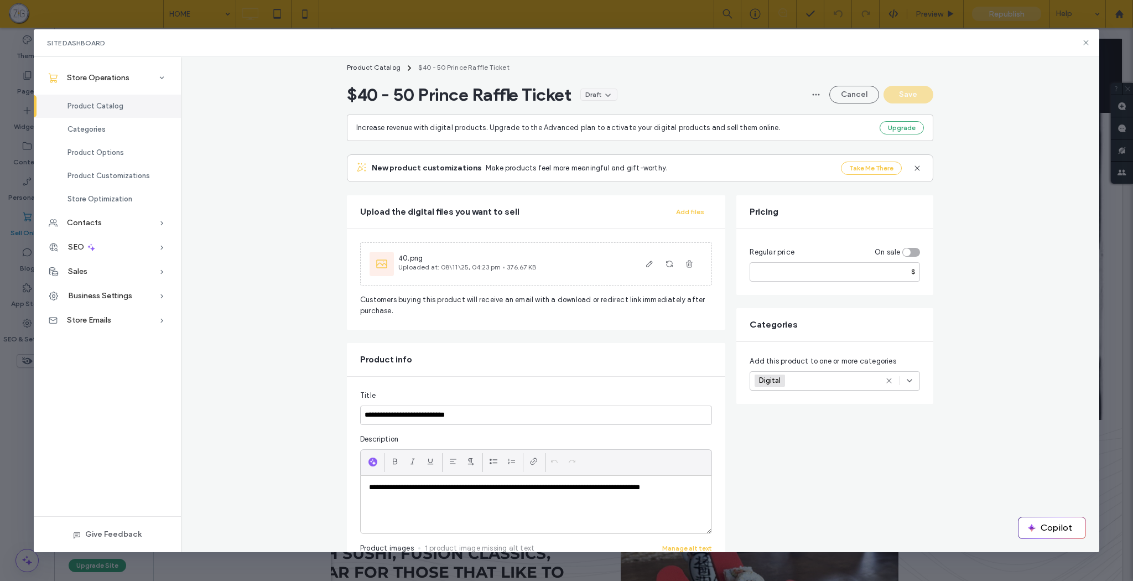
click at [914, 251] on div "toggle" at bounding box center [911, 252] width 18 height 9
click at [914, 251] on div "toggle" at bounding box center [916, 252] width 8 height 8
click at [899, 127] on button "Upgrade" at bounding box center [902, 127] width 44 height 13
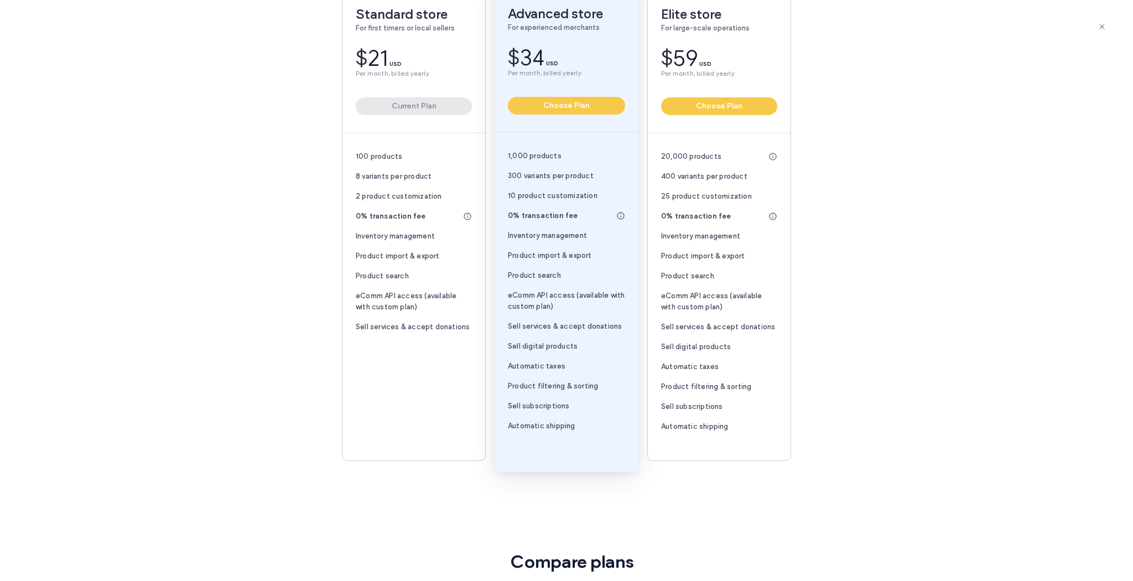
scroll to position [89, 0]
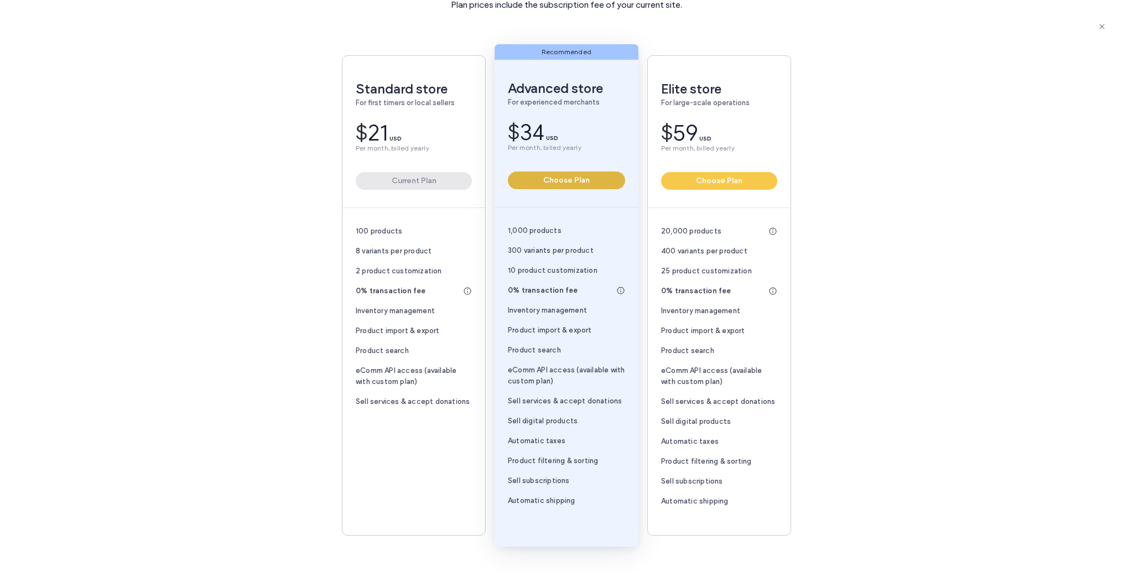
click at [573, 179] on button "Choose Plan" at bounding box center [566, 181] width 117 height 18
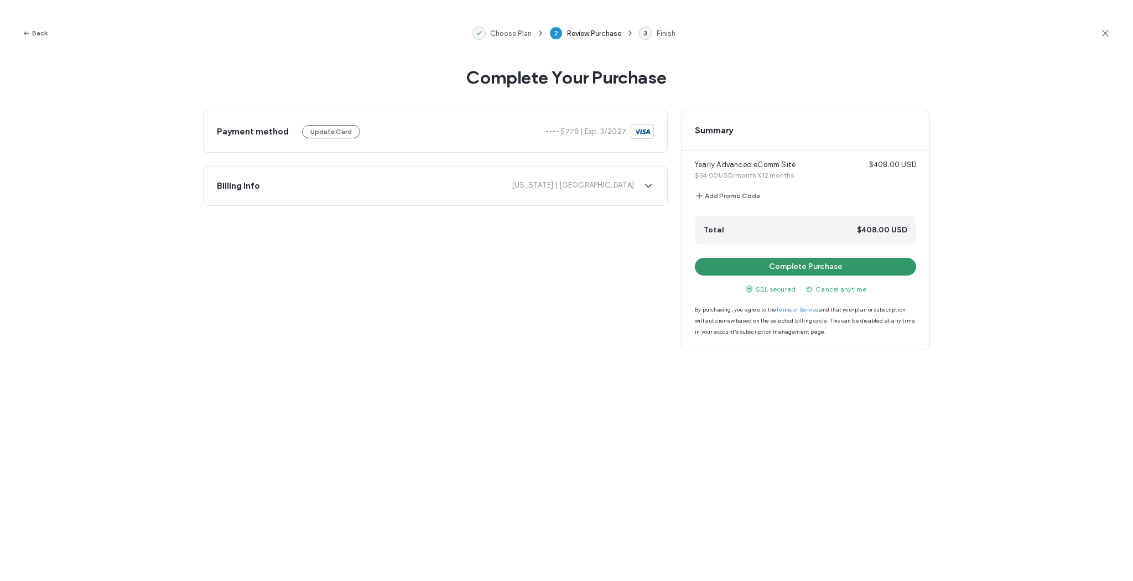
click at [806, 266] on button "Complete Purchase" at bounding box center [805, 267] width 221 height 18
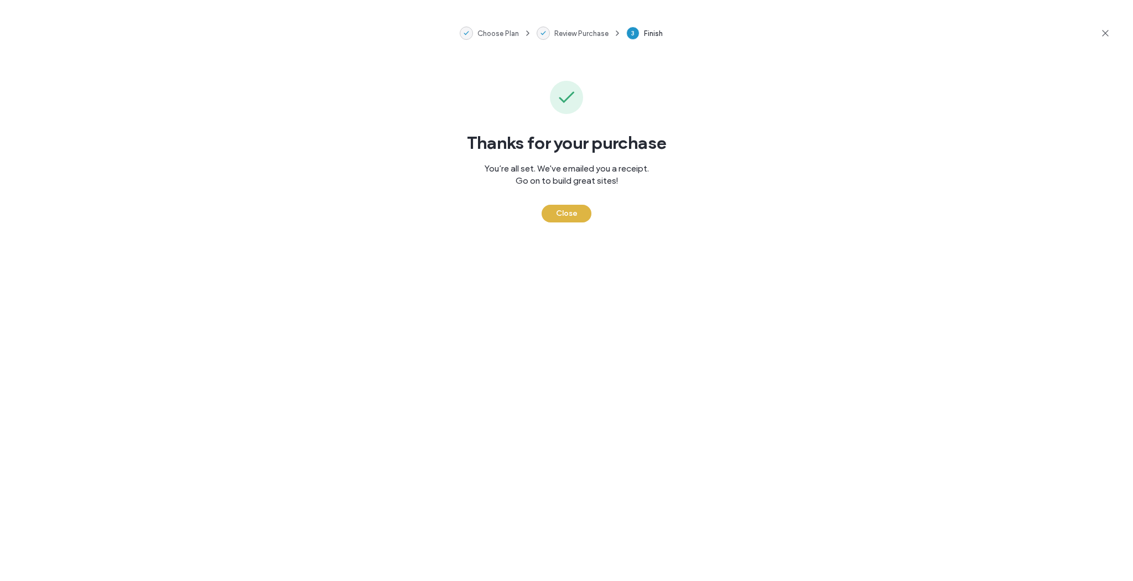
click at [570, 213] on button "Close" at bounding box center [567, 214] width 50 height 18
